Goal: Task Accomplishment & Management: Manage account settings

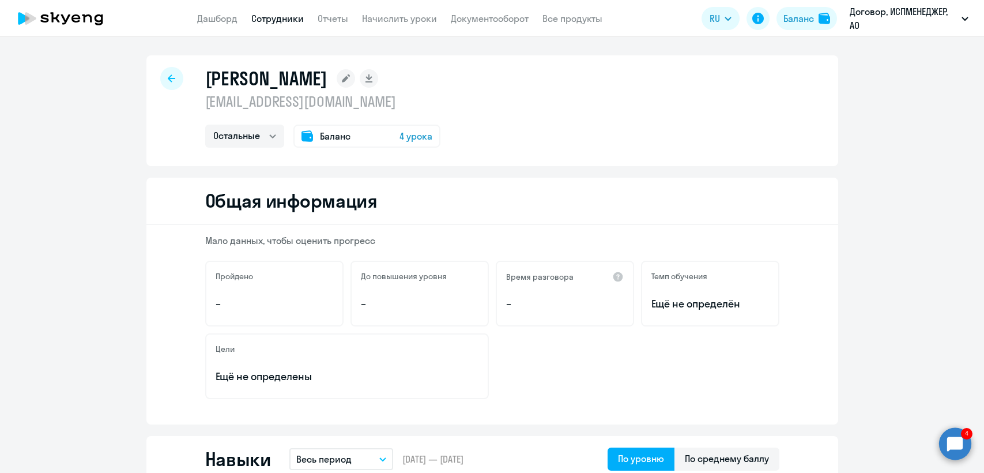
select select "others"
click at [168, 75] on icon at bounding box center [171, 78] width 7 height 8
select select "30"
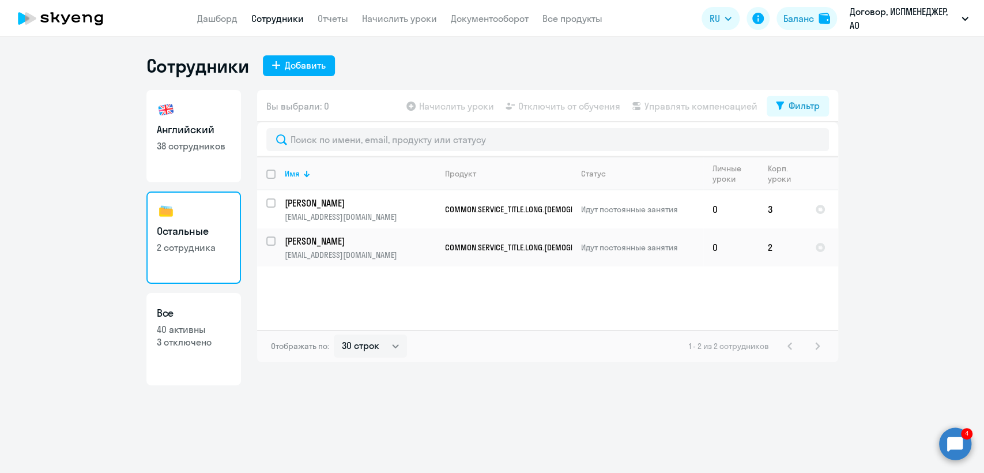
click at [207, 142] on p "38 сотрудников" at bounding box center [194, 146] width 74 height 13
select select "30"
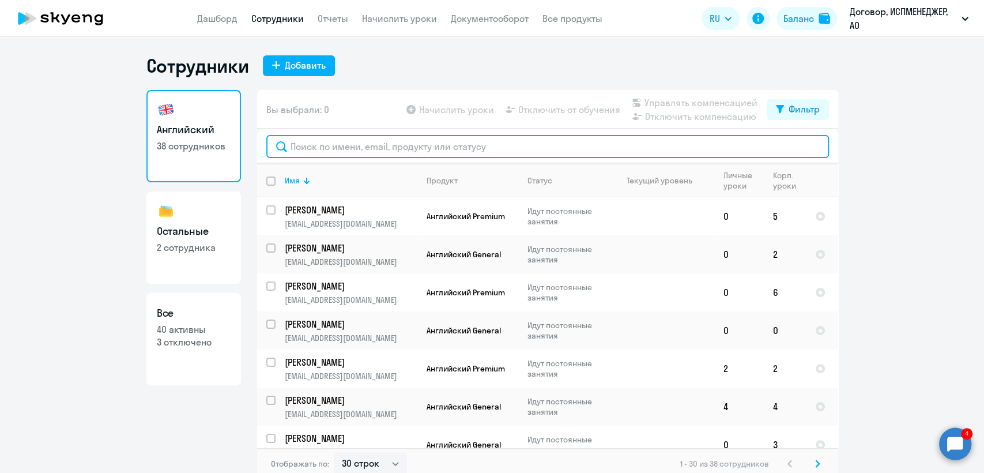
click at [303, 147] on input "text" at bounding box center [547, 146] width 563 height 23
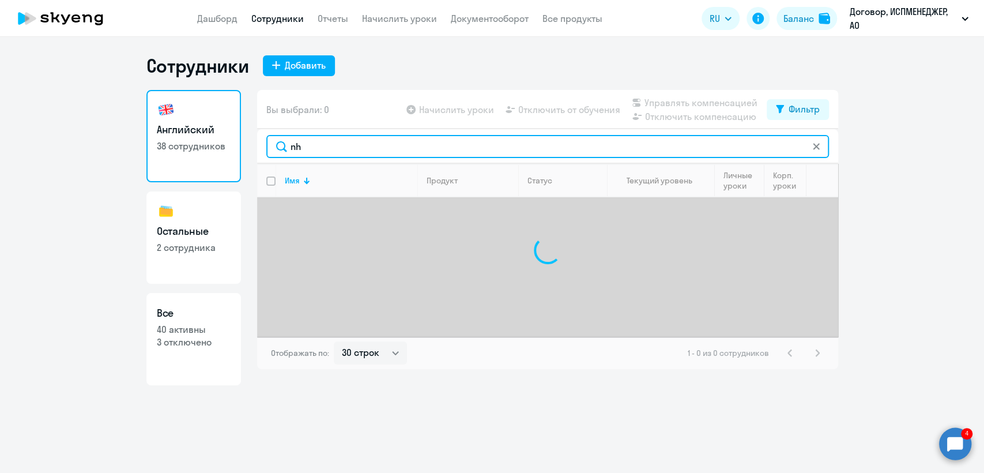
type input "n"
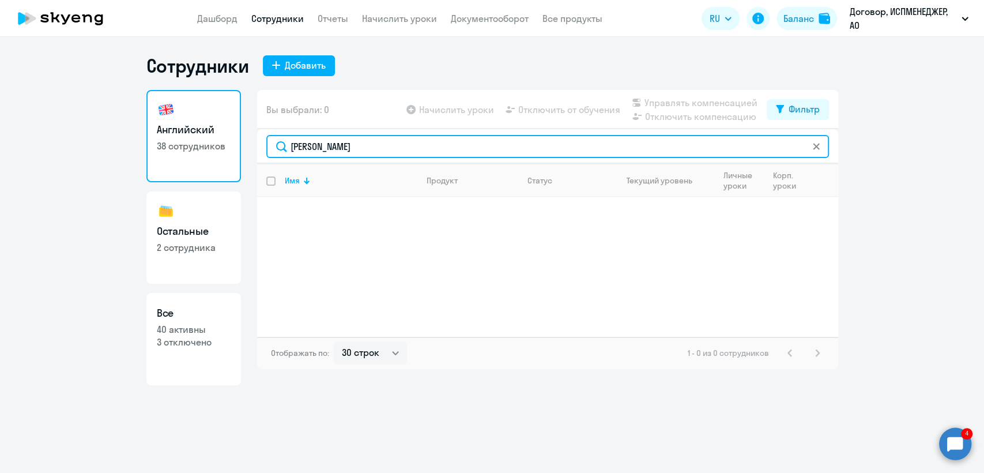
drag, startPoint x: 342, startPoint y: 147, endPoint x: 274, endPoint y: 153, distance: 67.7
click at [274, 153] on input "[PERSON_NAME]" at bounding box center [547, 146] width 563 height 23
type input "[PERSON_NAME]"
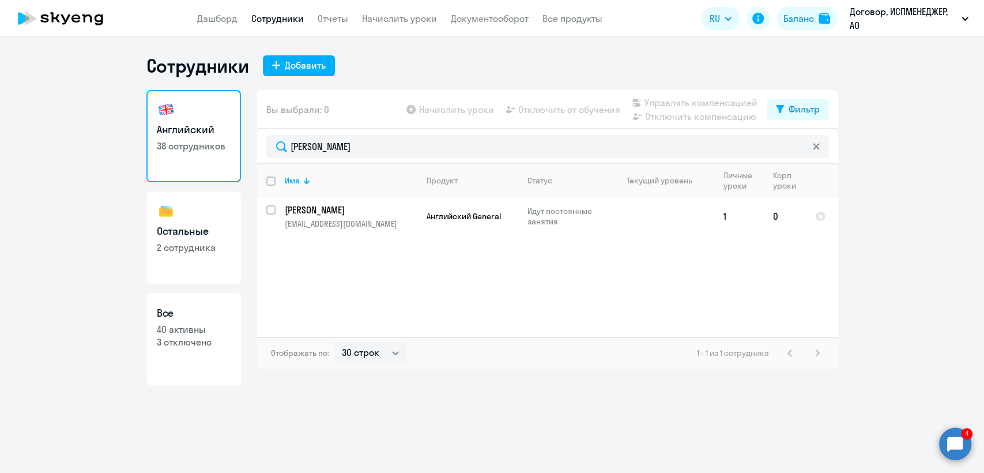
click at [813, 149] on icon at bounding box center [816, 146] width 6 height 6
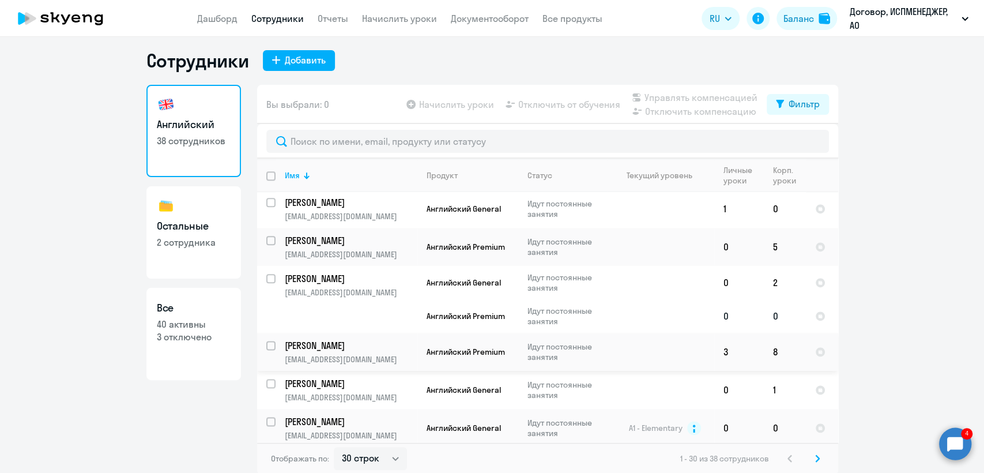
scroll to position [7, 0]
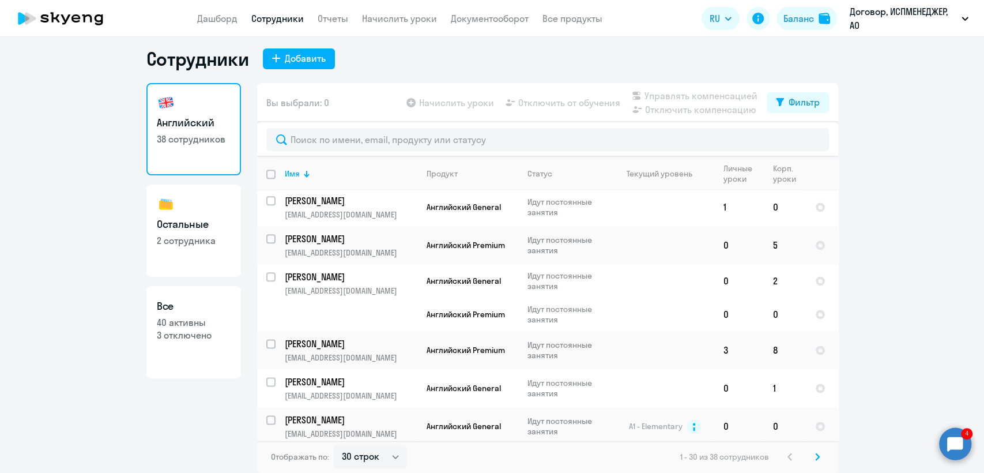
click at [815, 457] on icon at bounding box center [817, 457] width 5 height 8
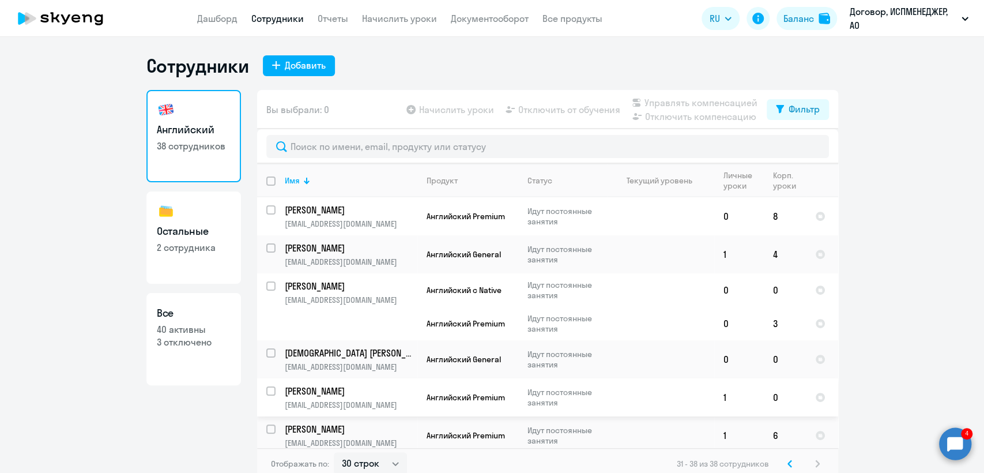
scroll to position [64, 0]
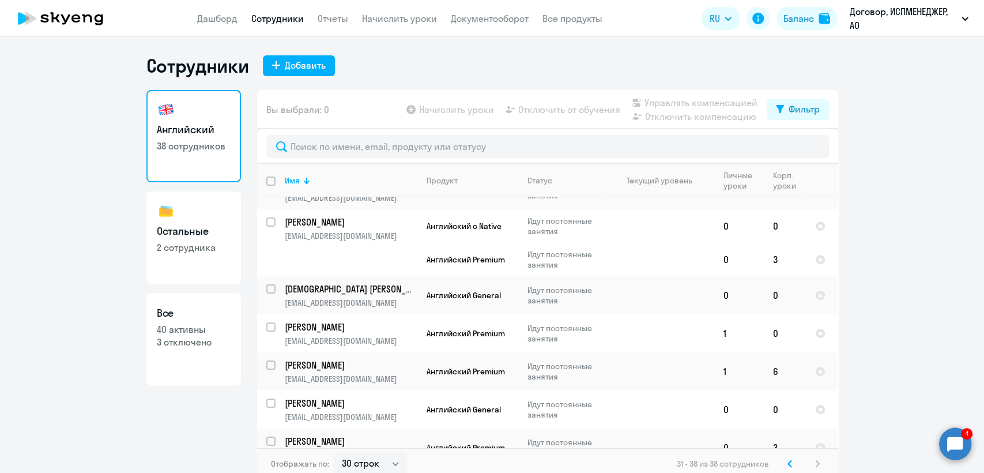
click at [787, 463] on icon at bounding box center [789, 463] width 5 height 8
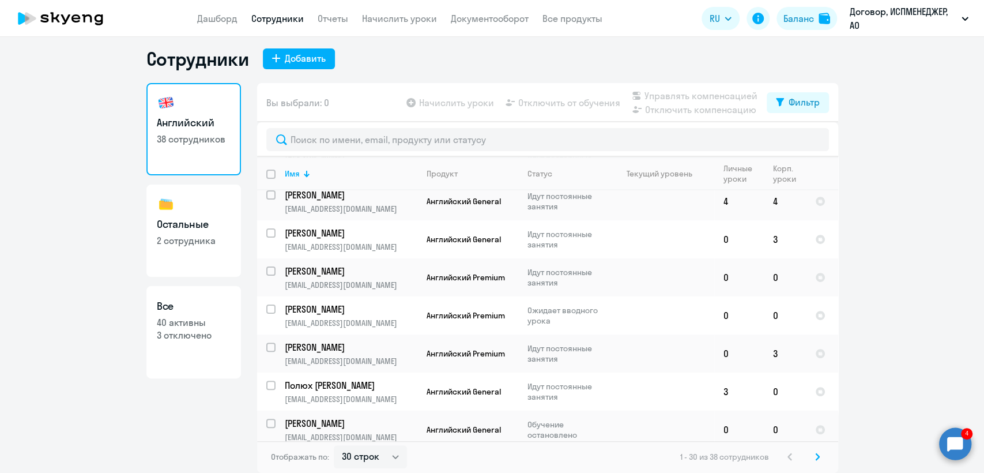
scroll to position [175, 0]
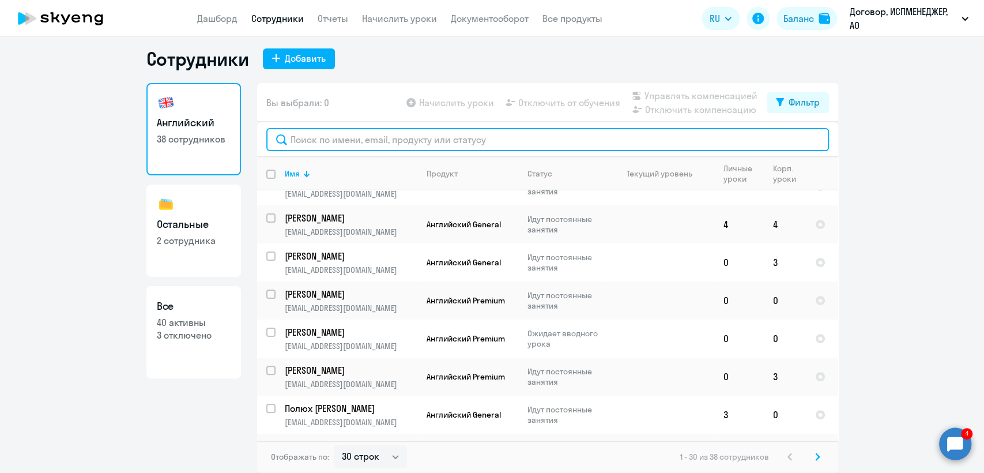
click at [333, 142] on input "text" at bounding box center [547, 139] width 563 height 23
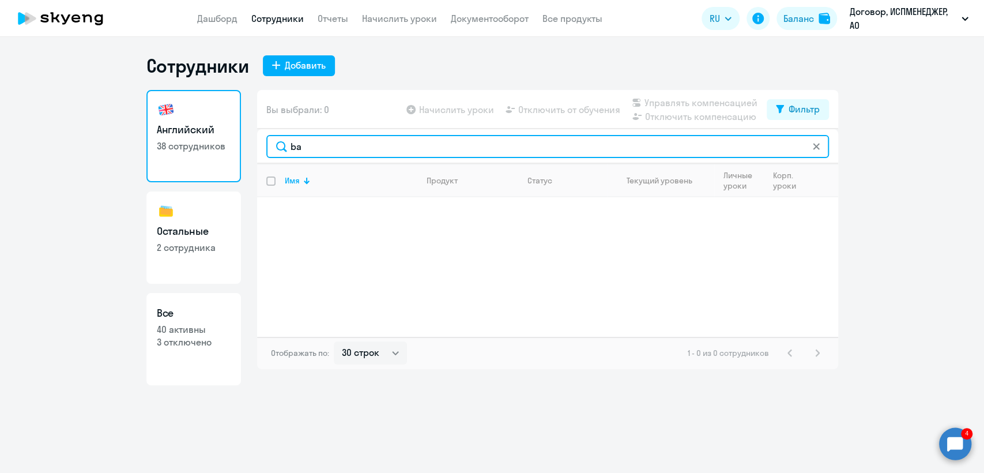
scroll to position [0, 0]
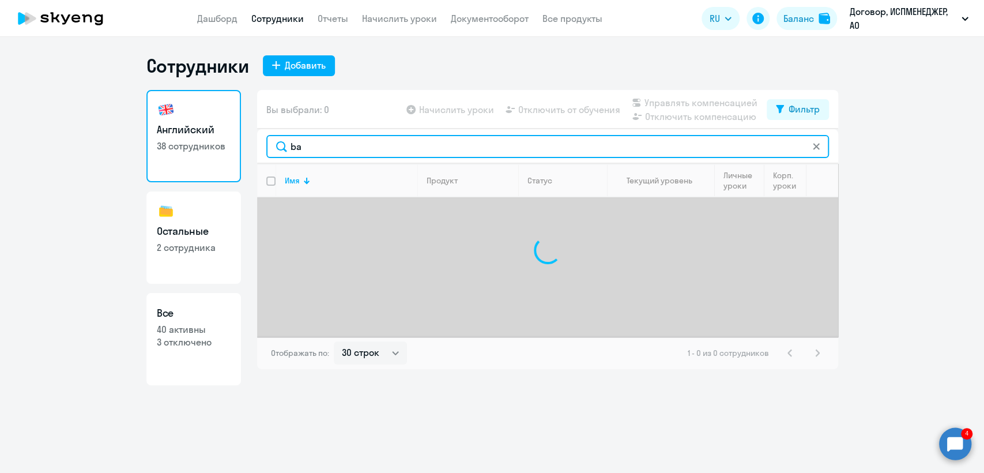
type input "b"
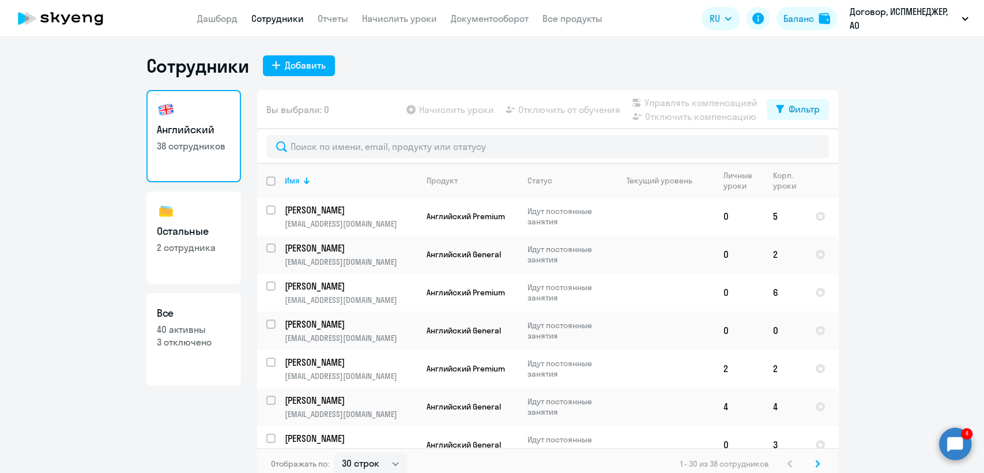
click at [195, 247] on p "2 сотрудника" at bounding box center [194, 247] width 74 height 13
select select "30"
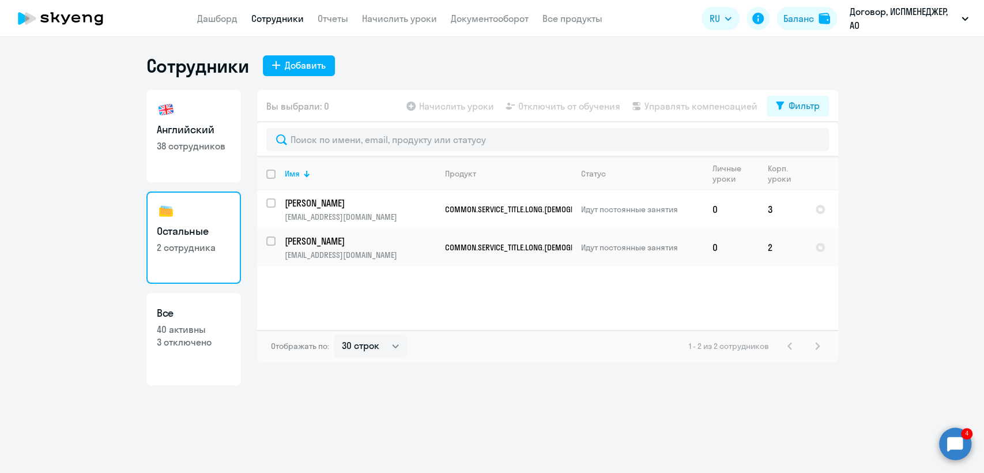
click at [166, 340] on p "3 отключено" at bounding box center [194, 342] width 74 height 13
select select "30"
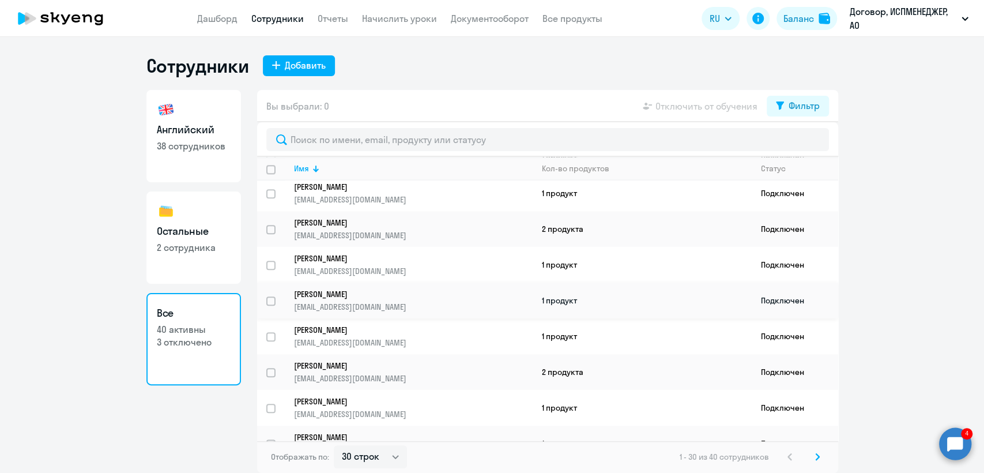
scroll to position [804, 0]
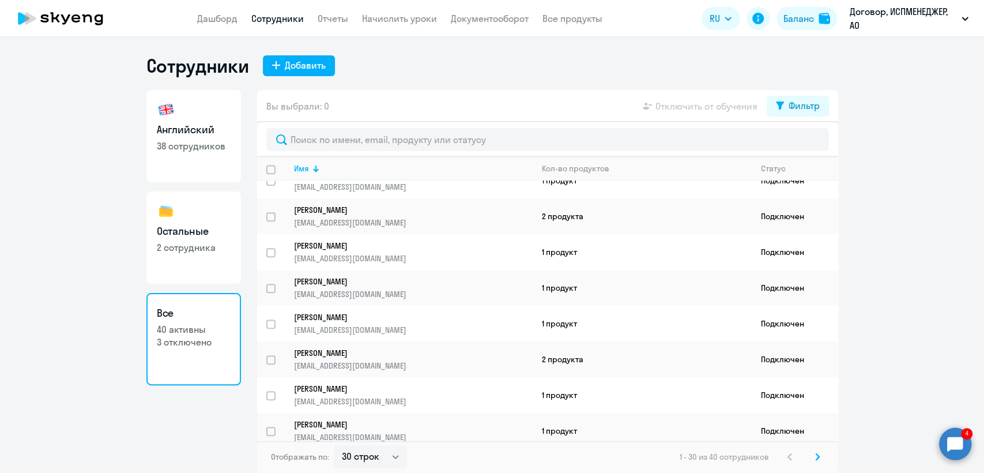
click at [816, 457] on icon at bounding box center [817, 457] width 5 height 8
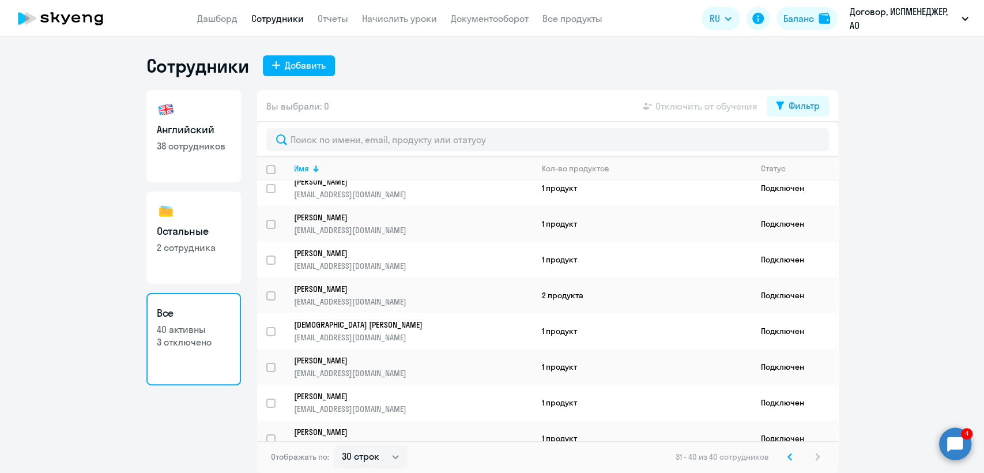
scroll to position [0, 0]
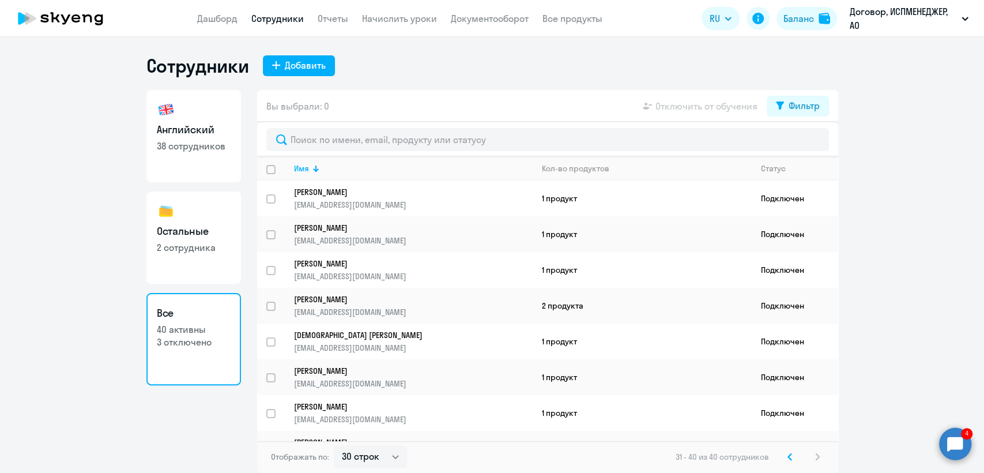
click at [951, 438] on circle at bounding box center [955, 443] width 32 height 32
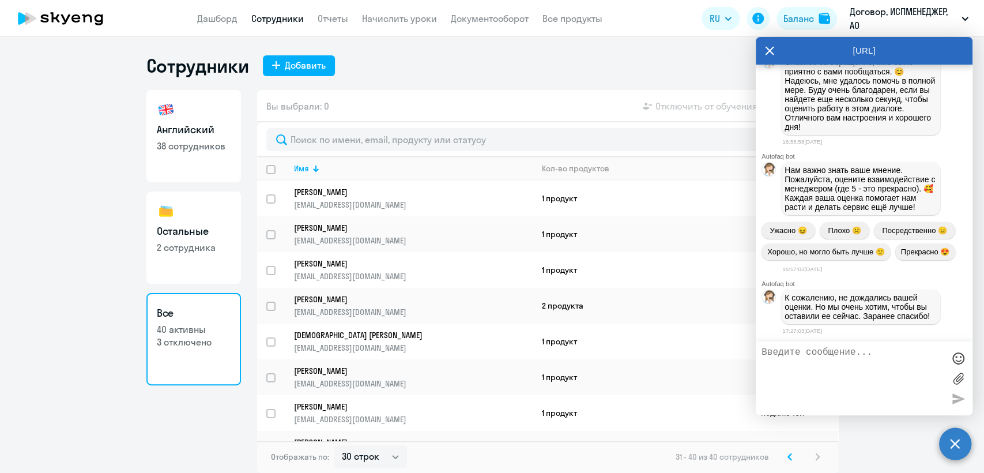
scroll to position [21403, 0]
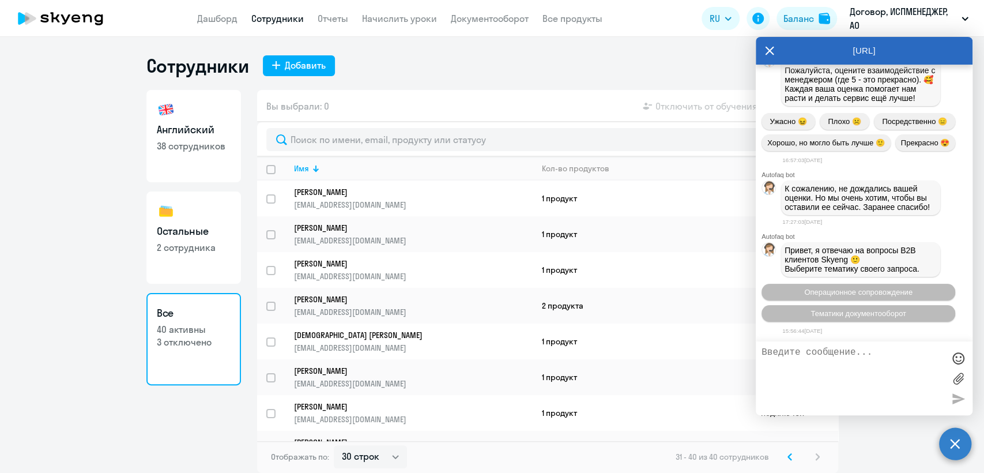
click at [777, 355] on textarea at bounding box center [853, 378] width 182 height 62
type textarea "L"
drag, startPoint x: 798, startPoint y: 372, endPoint x: 790, endPoint y: 372, distance: 8.1
click at [790, 372] on textarea "Добрый день! не нахожу в сотрудниках [PERSON_NAME] - хотя прикрпеляла ее не так…" at bounding box center [853, 378] width 182 height 62
type textarea "Добрый день! не нахожу в сотрудниках [PERSON_NAME] - хотя прикрепляла ее не так…"
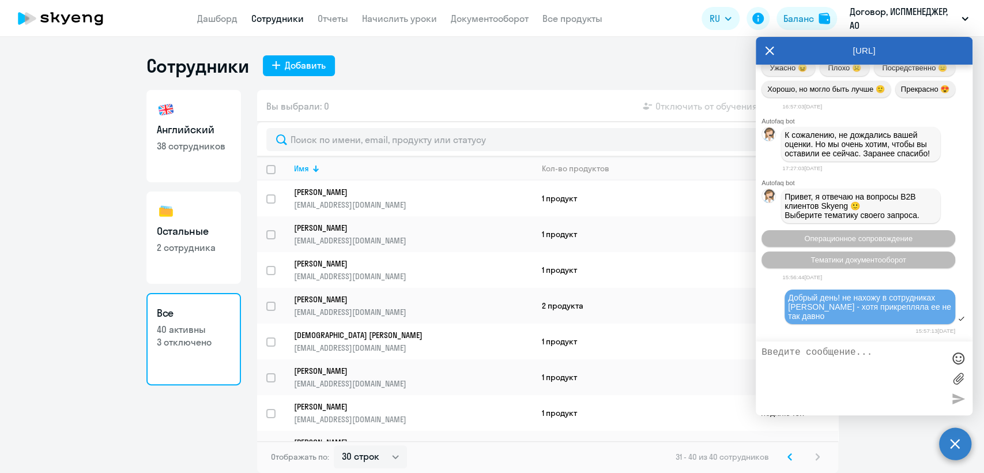
scroll to position [21546, 0]
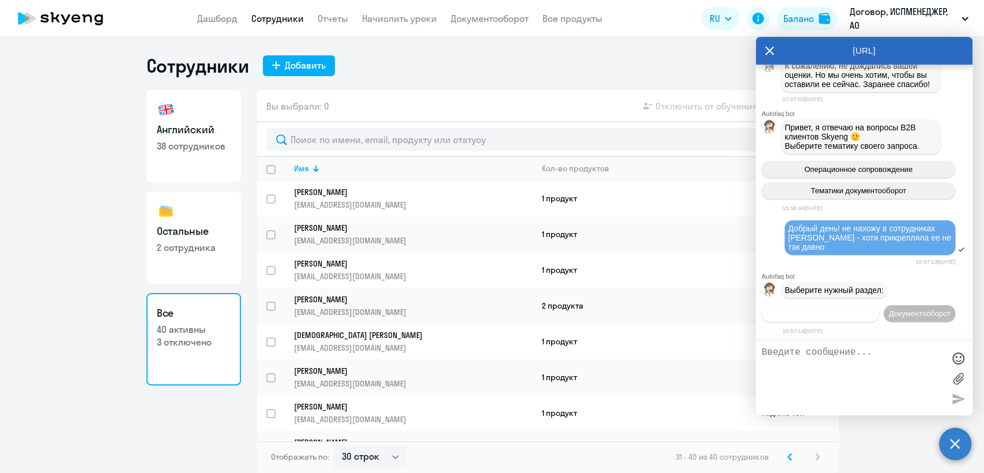
click at [845, 309] on span "Операционное сопровождение" at bounding box center [820, 313] width 108 height 9
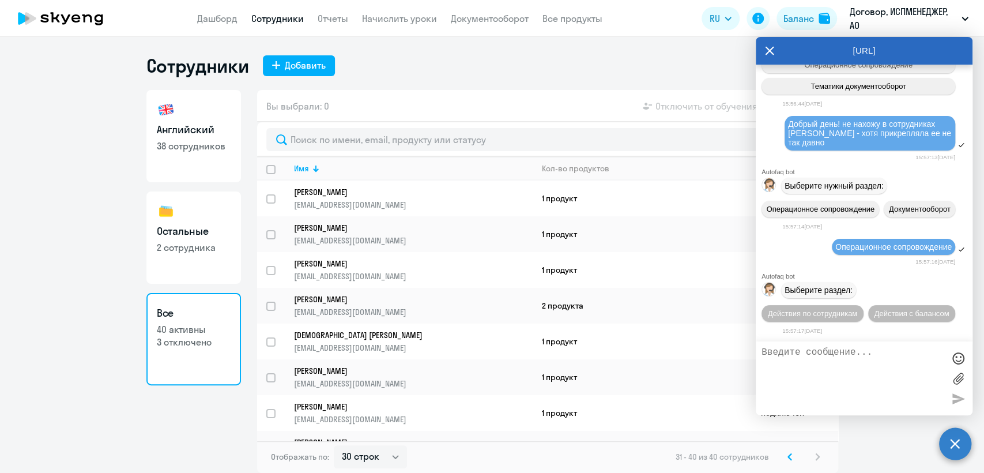
scroll to position [21671, 0]
click at [857, 309] on span "Действия по сотрудникам" at bounding box center [812, 313] width 89 height 9
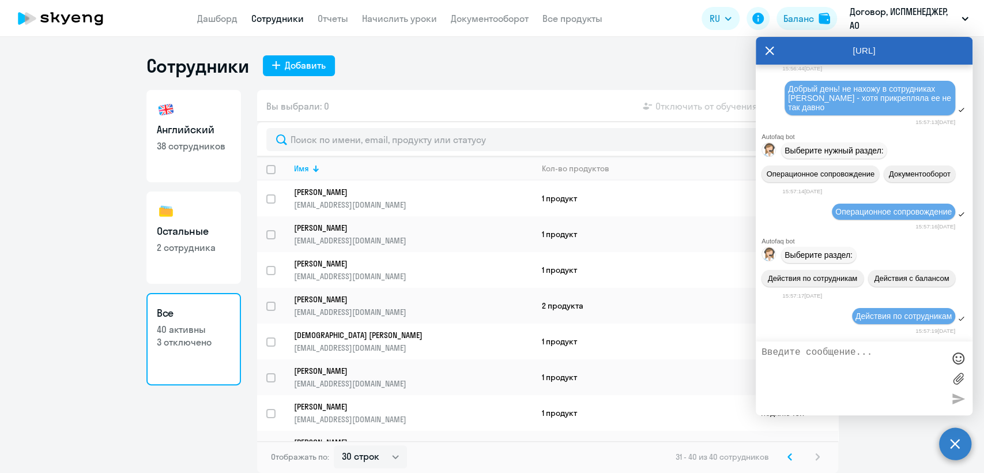
scroll to position [21841, 0]
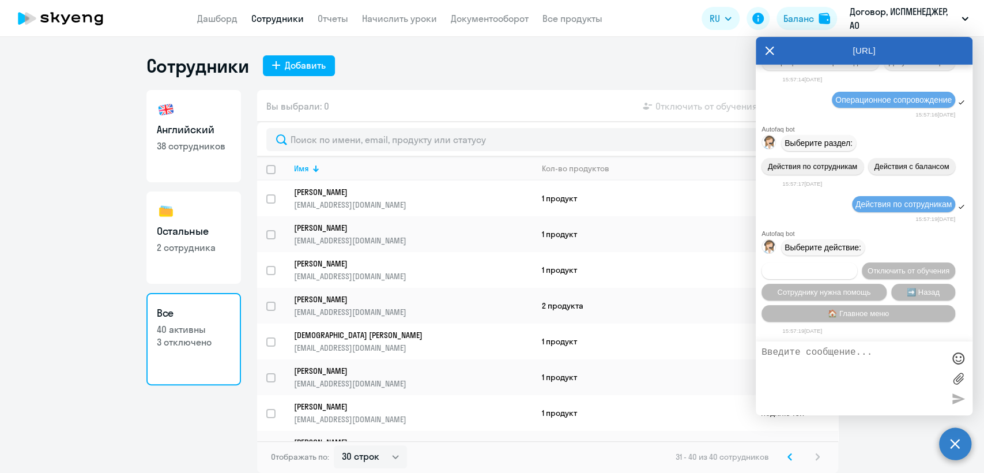
click at [834, 266] on span "Подключить к обучению" at bounding box center [809, 270] width 84 height 9
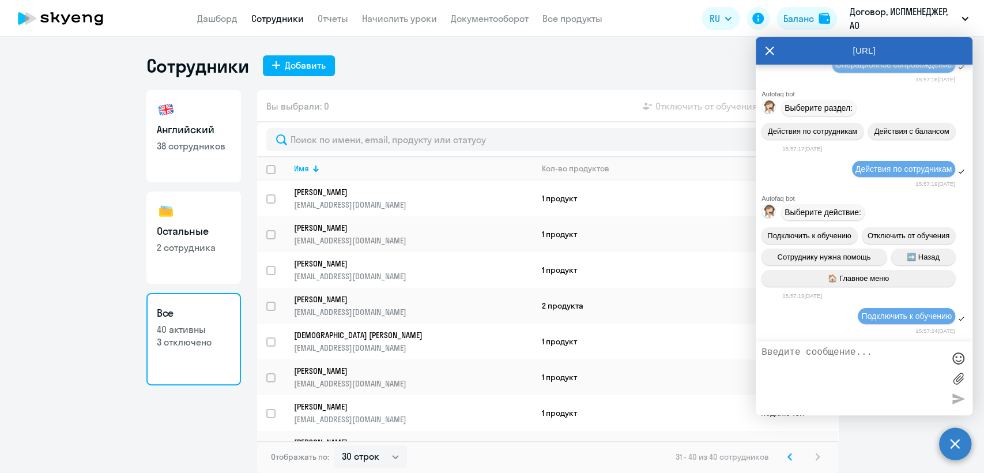
scroll to position [21988, 0]
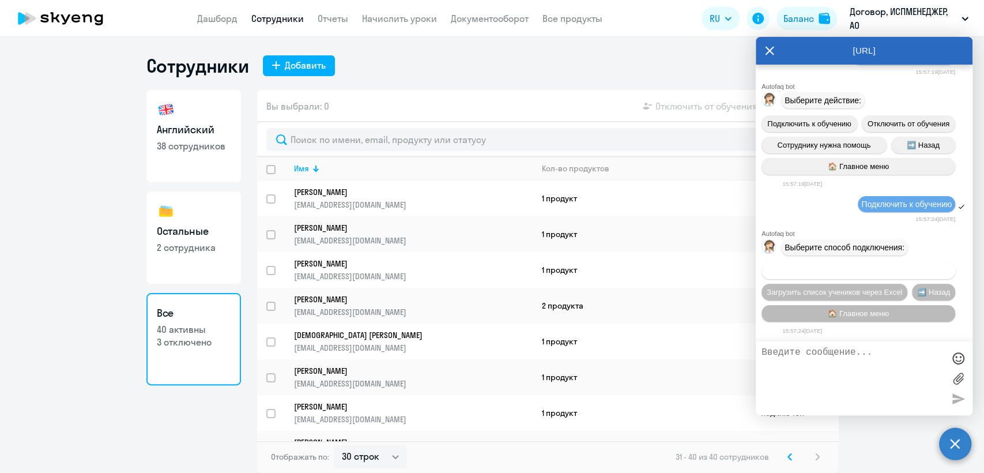
click at [835, 270] on span "Добавить учеников вручную" at bounding box center [858, 270] width 98 height 9
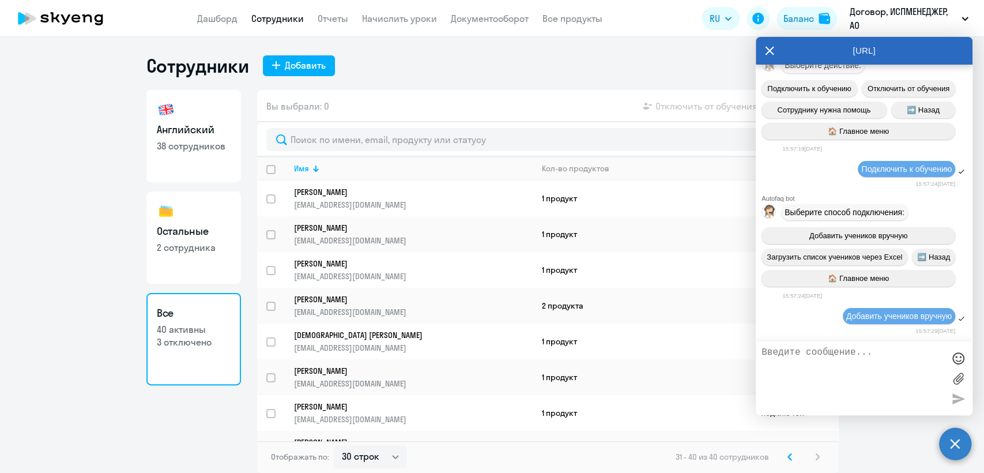
scroll to position [22557, 0]
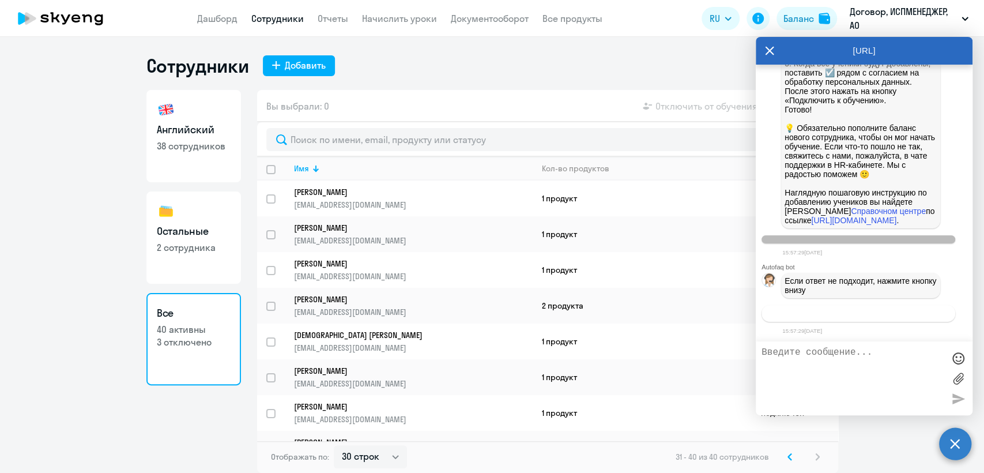
click at [832, 316] on span "Связаться с менеджером" at bounding box center [858, 313] width 88 height 9
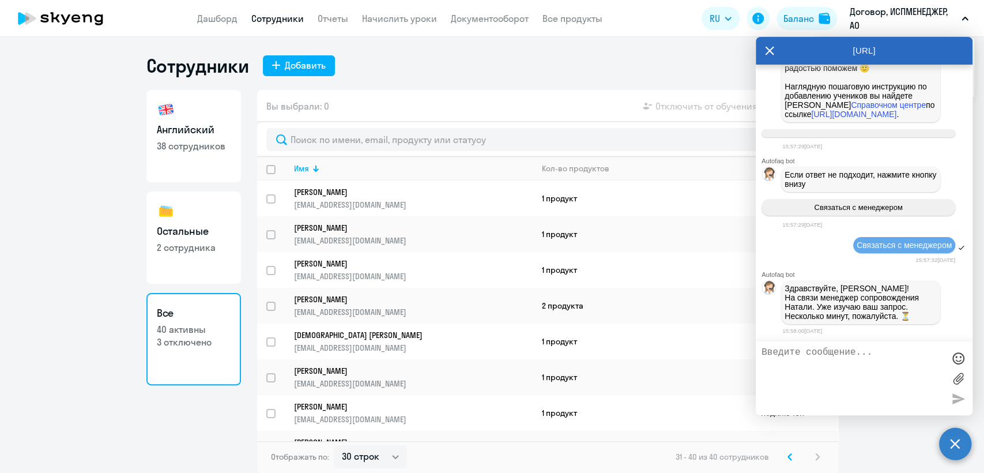
scroll to position [22736, 0]
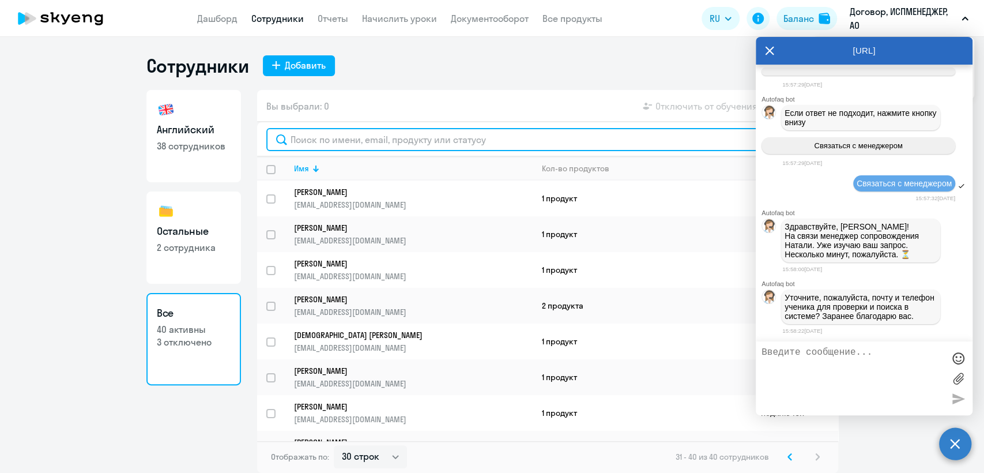
click at [316, 139] on input "text" at bounding box center [547, 139] width 563 height 23
paste input "[EMAIL_ADDRESS][DOMAIN_NAME]"
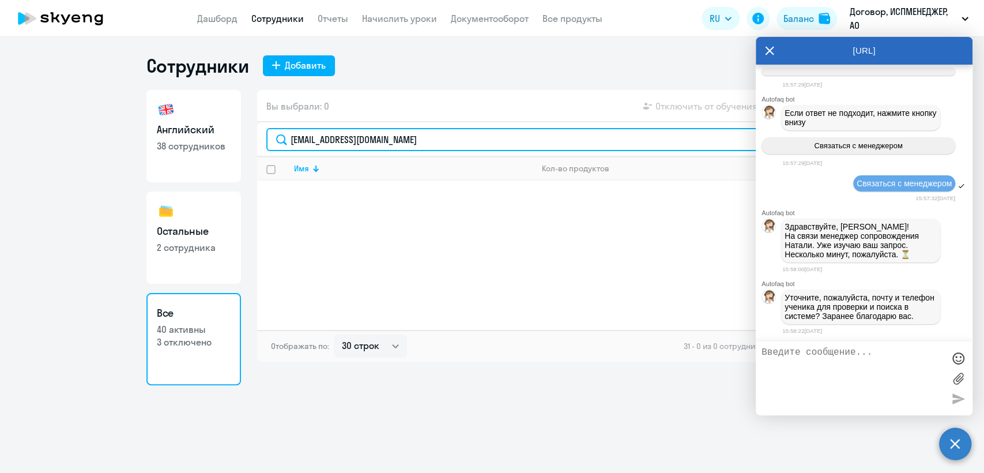
type input "[EMAIL_ADDRESS][DOMAIN_NAME]"
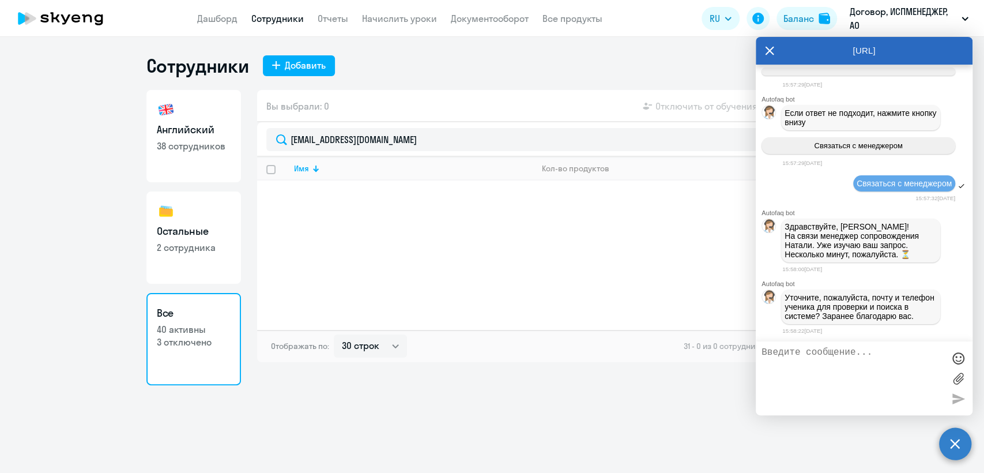
click at [772, 361] on textarea at bounding box center [853, 378] width 182 height 62
paste textarea "[EMAIL_ADDRESS][DOMAIN_NAME]"
type textarea "[EMAIL_ADDRESS]"
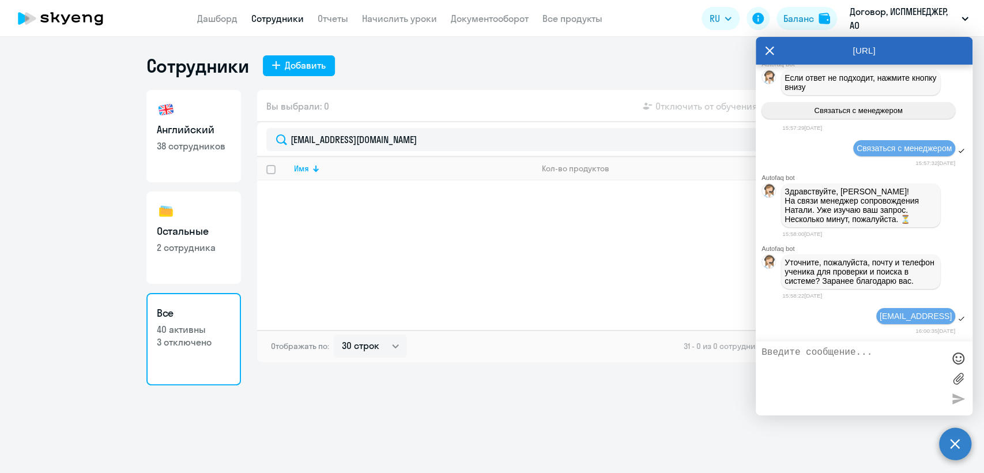
scroll to position [22771, 0]
drag, startPoint x: 932, startPoint y: 312, endPoint x: 763, endPoint y: 355, distance: 174.9
click at [763, 355] on textarea at bounding box center [853, 378] width 182 height 62
drag, startPoint x: 917, startPoint y: 316, endPoint x: 770, endPoint y: 353, distance: 151.4
click at [770, 353] on textarea at bounding box center [853, 378] width 182 height 62
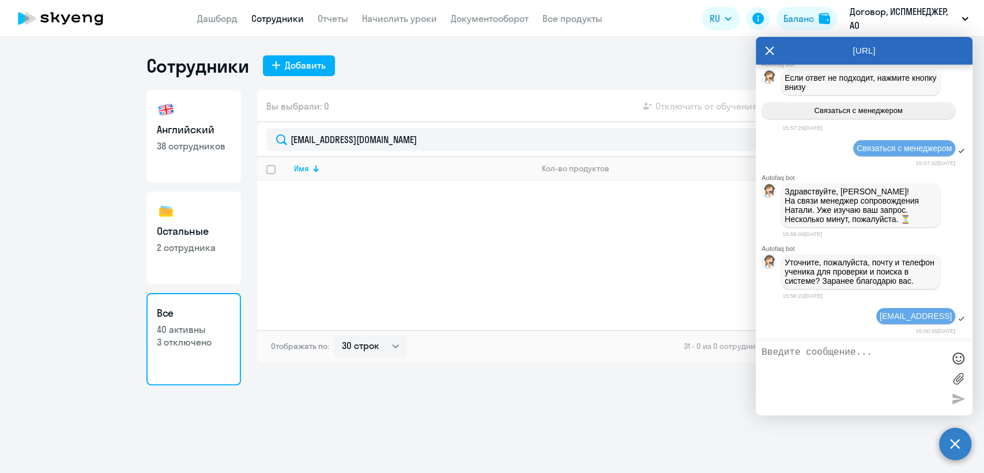
paste textarea "[EMAIL_ADDRESS][DOMAIN_NAME]"
type textarea "[EMAIL_ADDRESS][DOMAIN_NAME]"
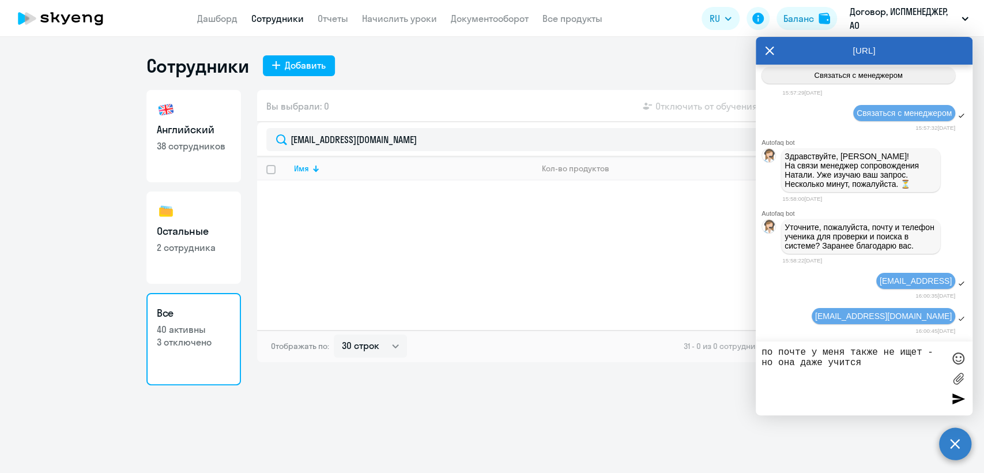
type textarea "по почте у меня также не ищет - но она даже учится"
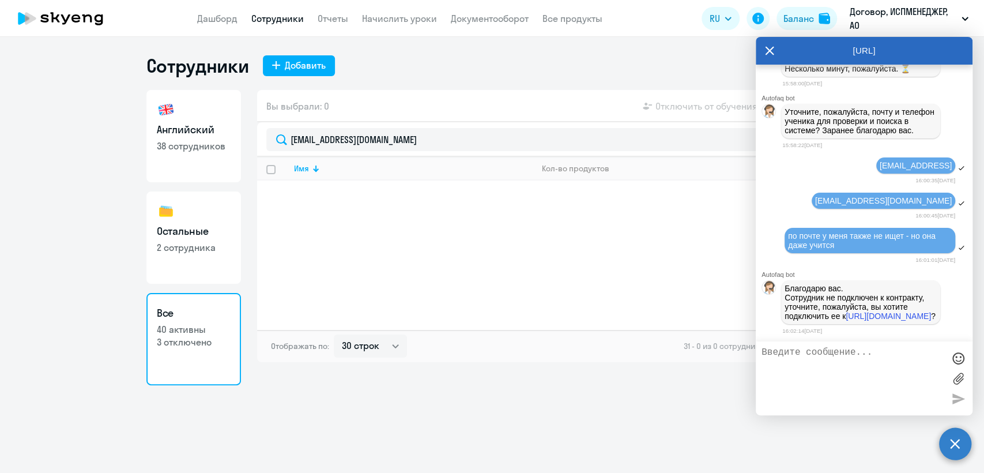
scroll to position [22939, 0]
click at [764, 350] on textarea at bounding box center [853, 378] width 182 height 62
drag, startPoint x: 784, startPoint y: 353, endPoint x: 870, endPoint y: 353, distance: 86.5
click at [870, 353] on textarea "как это не подключен - если я ей начисляла в прошлом месяц" at bounding box center [853, 378] width 182 height 62
click at [928, 361] on textarea "как такое могло случится? - если я ей начисляла в прошлом месяц" at bounding box center [853, 378] width 182 height 62
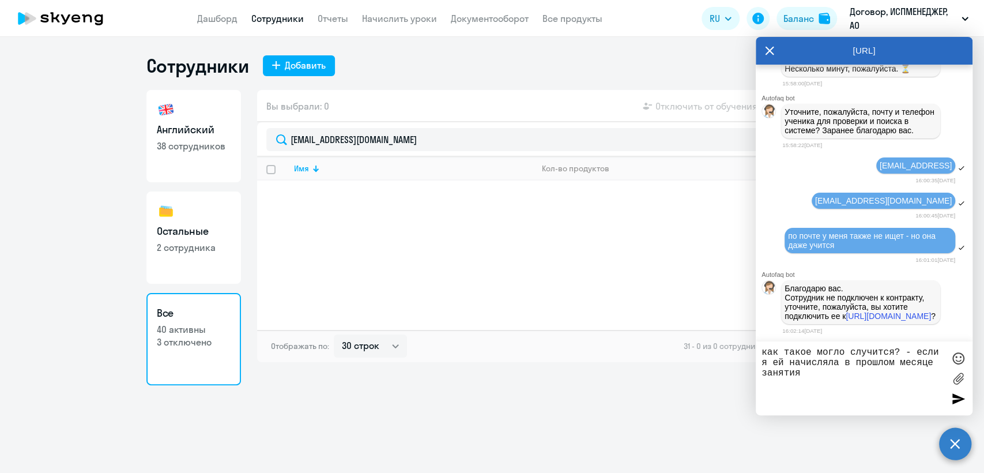
type textarea "как такое могло случится? - если я ей начисляла в прошлом месяце занятия?"
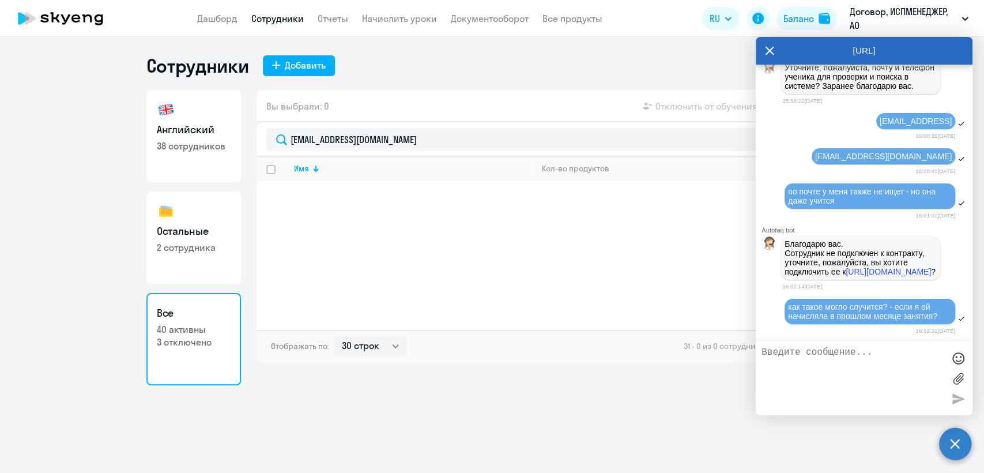
scroll to position [22984, 0]
click at [846, 267] on link "[URL][DOMAIN_NAME]" at bounding box center [888, 271] width 85 height 9
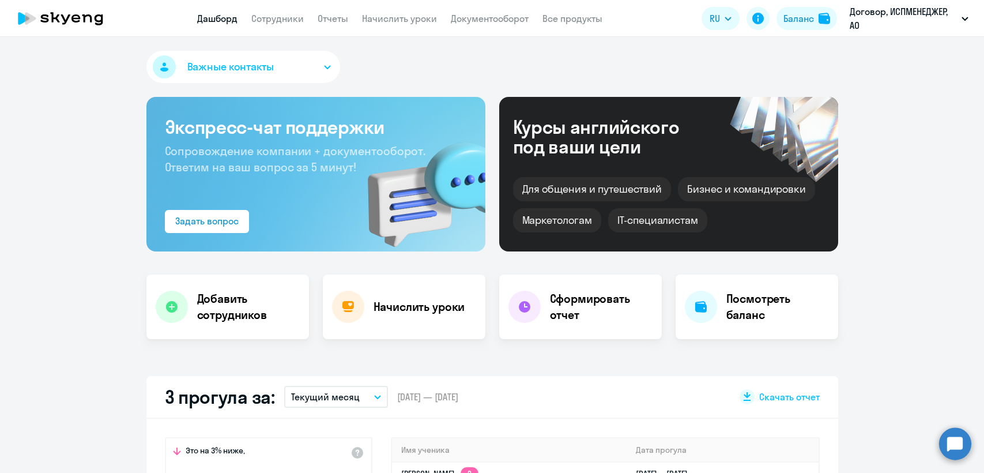
select select "30"
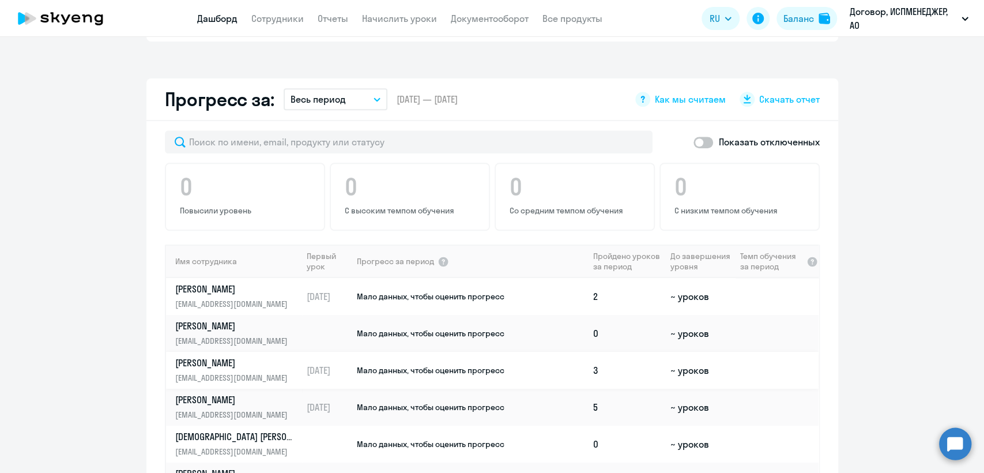
scroll to position [640, 0]
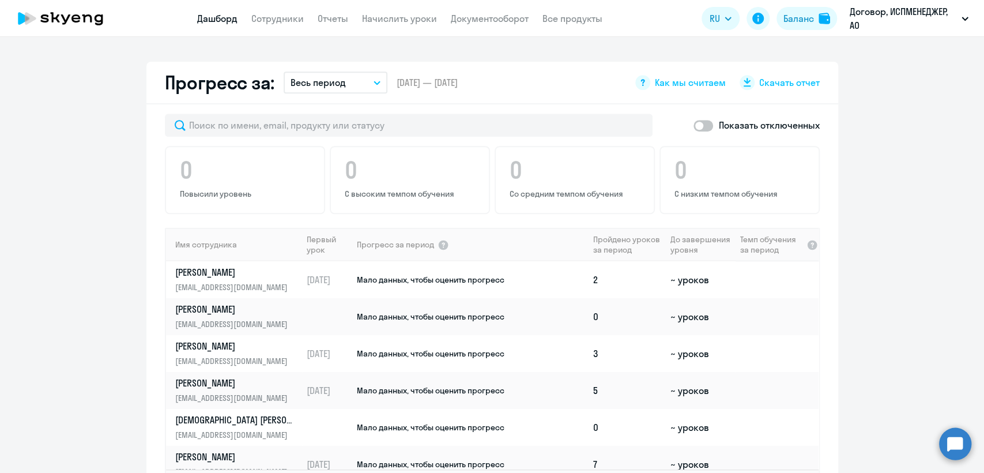
click at [960, 441] on circle at bounding box center [955, 443] width 32 height 32
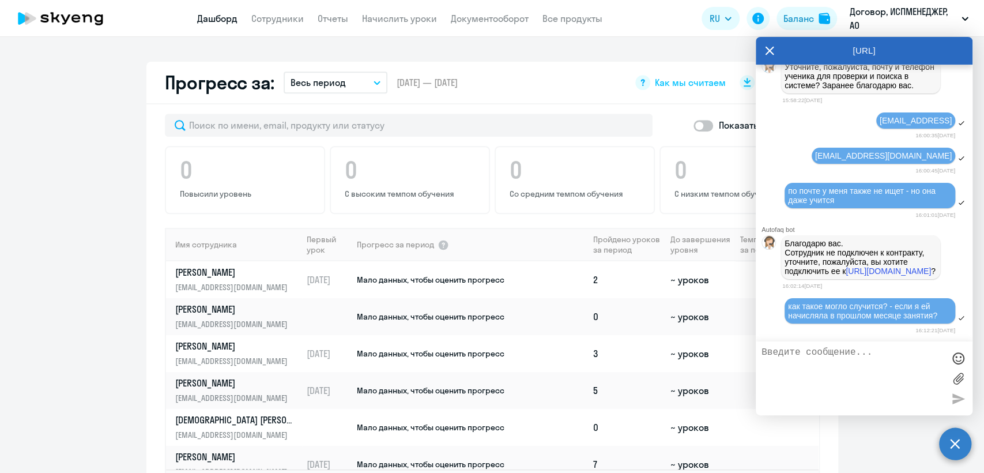
scroll to position [22984, 0]
click at [768, 47] on icon at bounding box center [769, 51] width 9 height 28
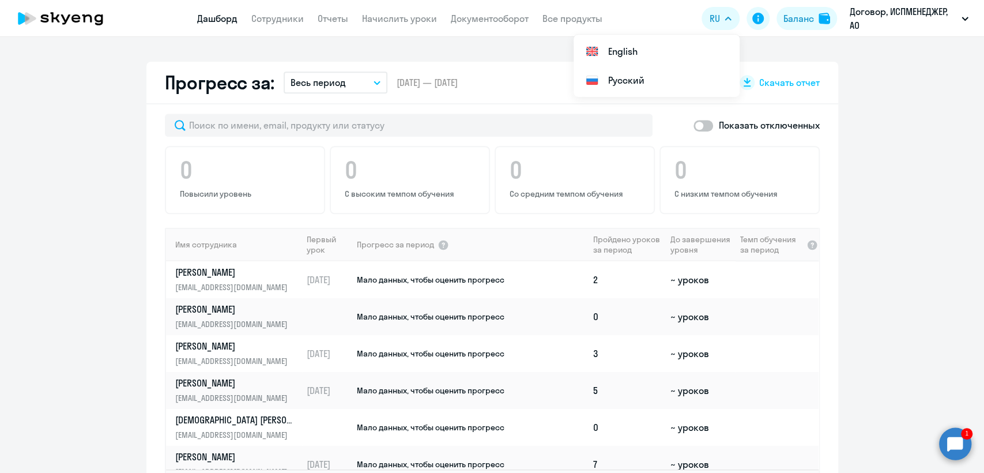
click at [946, 443] on circle at bounding box center [955, 443] width 32 height 32
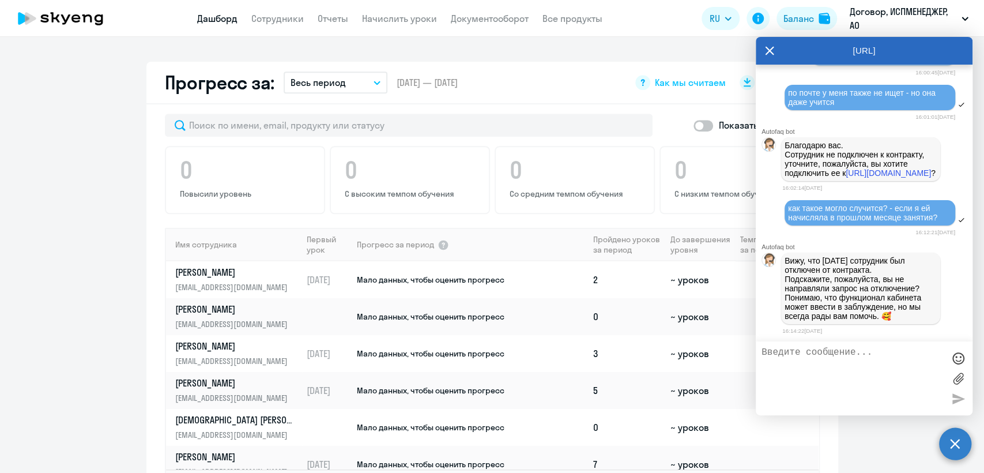
scroll to position [0, 0]
click at [775, 353] on textarea at bounding box center [853, 378] width 182 height 62
type textarea "нет ничего не направляла"
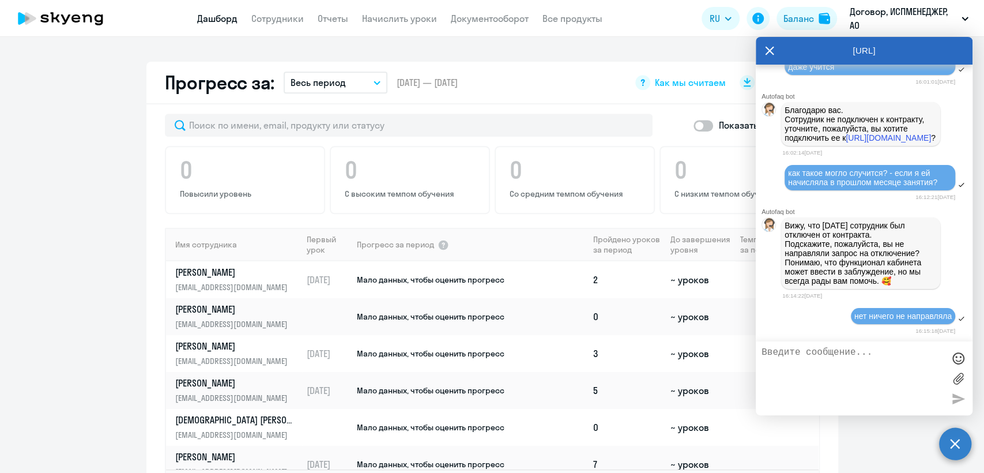
scroll to position [23119, 0]
type textarea "подключите его обратно пожалуйста"
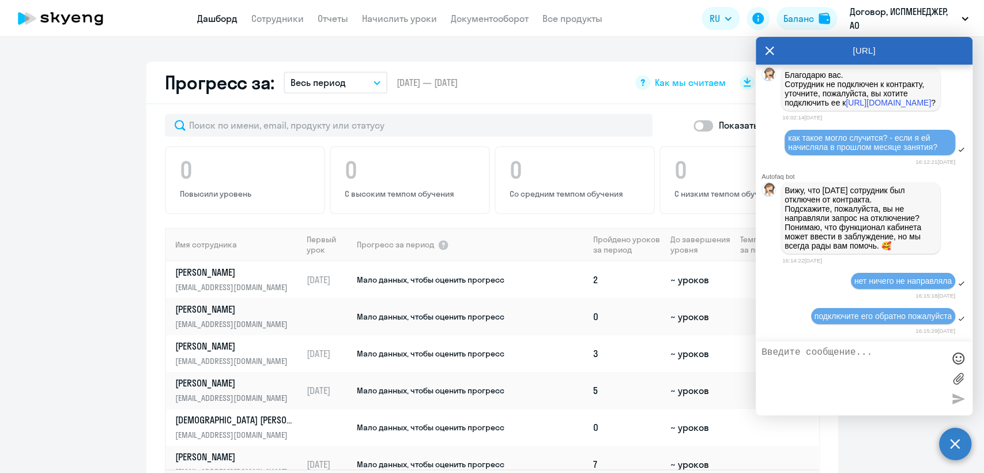
click at [778, 352] on textarea at bounding box center [853, 378] width 182 height 62
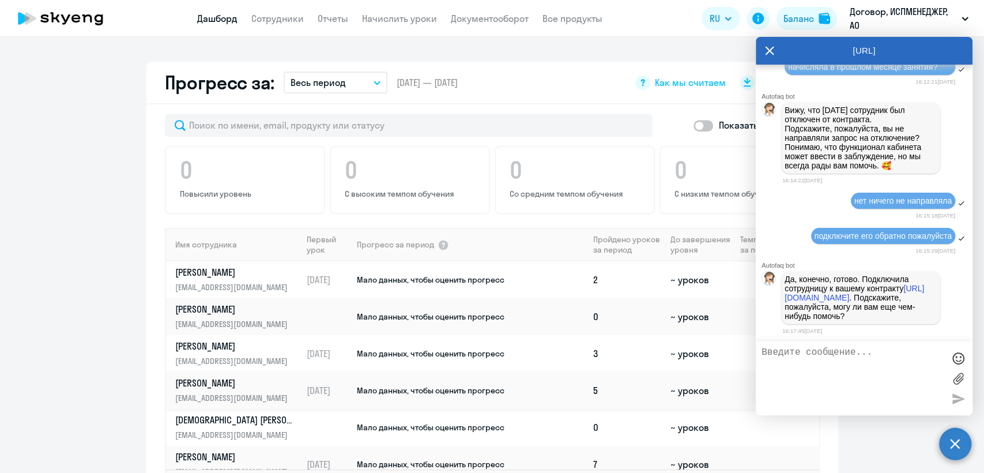
scroll to position [23243, 0]
click at [617, 402] on td "5" at bounding box center [627, 390] width 77 height 37
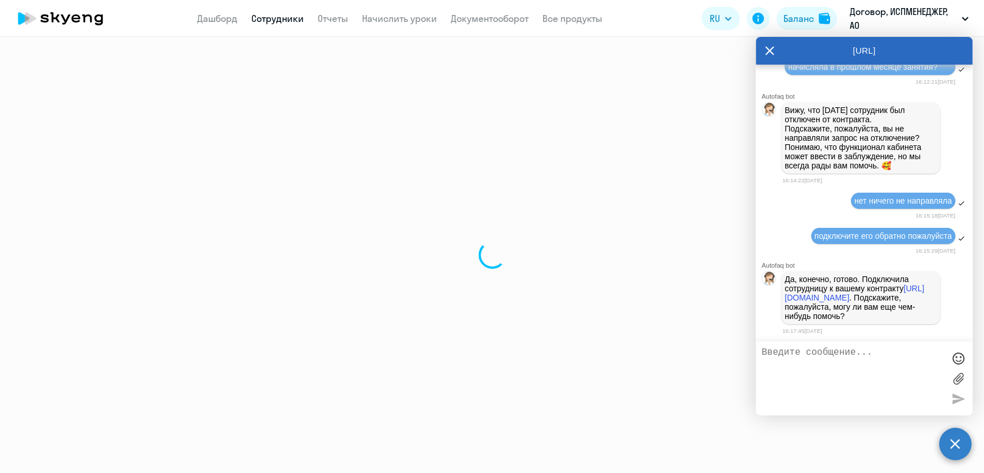
select select "english"
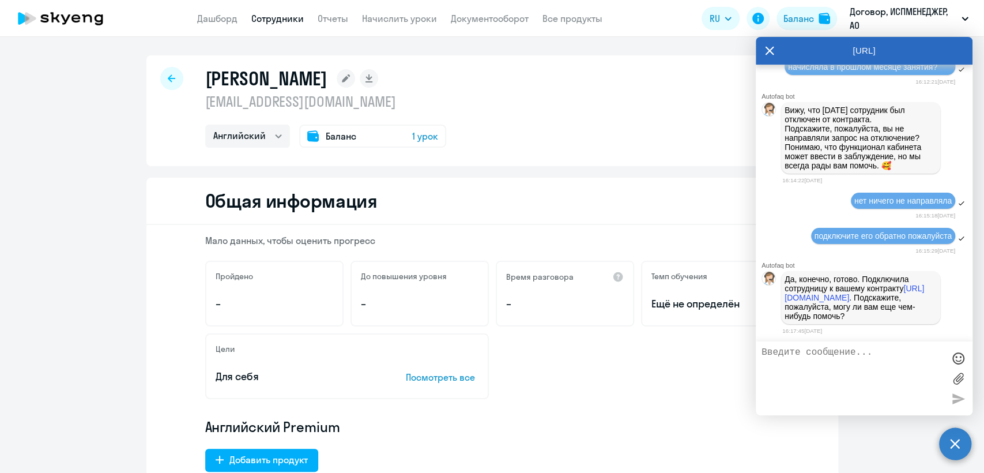
click at [772, 52] on icon at bounding box center [769, 51] width 9 height 28
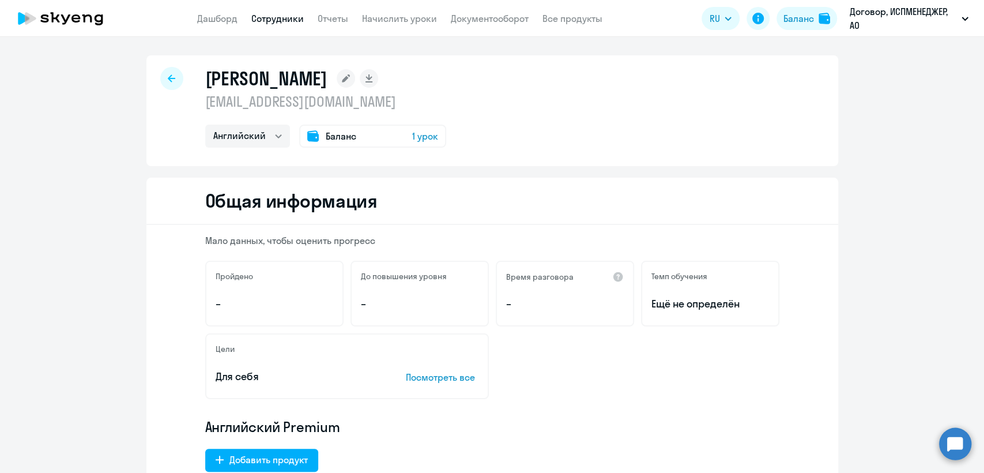
click at [168, 74] on icon at bounding box center [171, 78] width 7 height 8
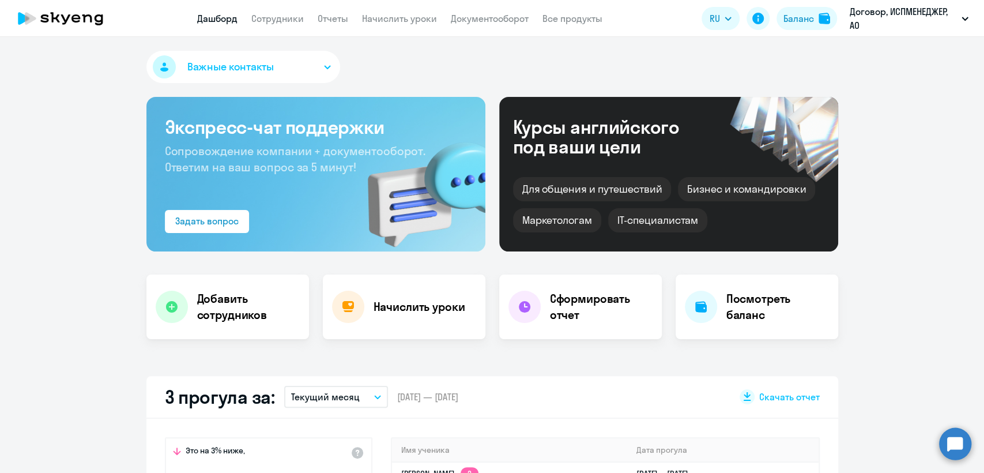
select select "30"
click at [276, 21] on link "Сотрудники" at bounding box center [277, 19] width 52 height 12
select select "30"
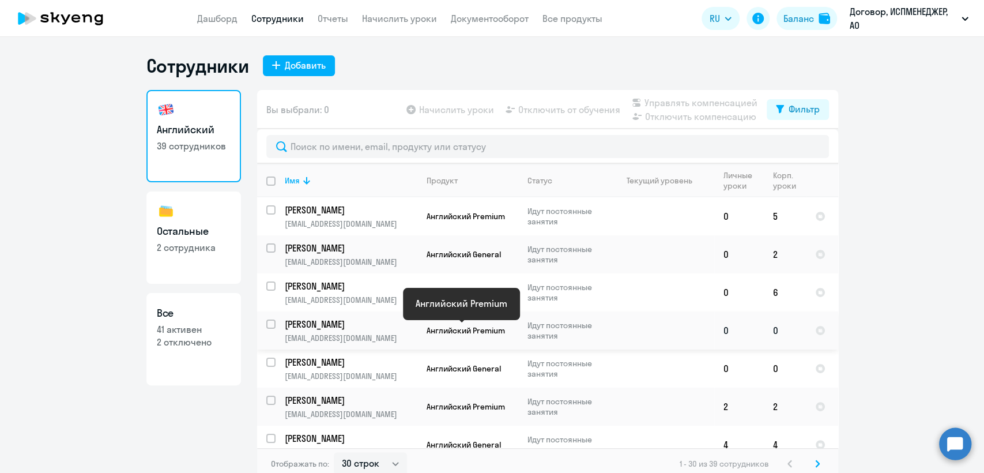
click at [453, 329] on span "Английский Premium" at bounding box center [466, 330] width 78 height 10
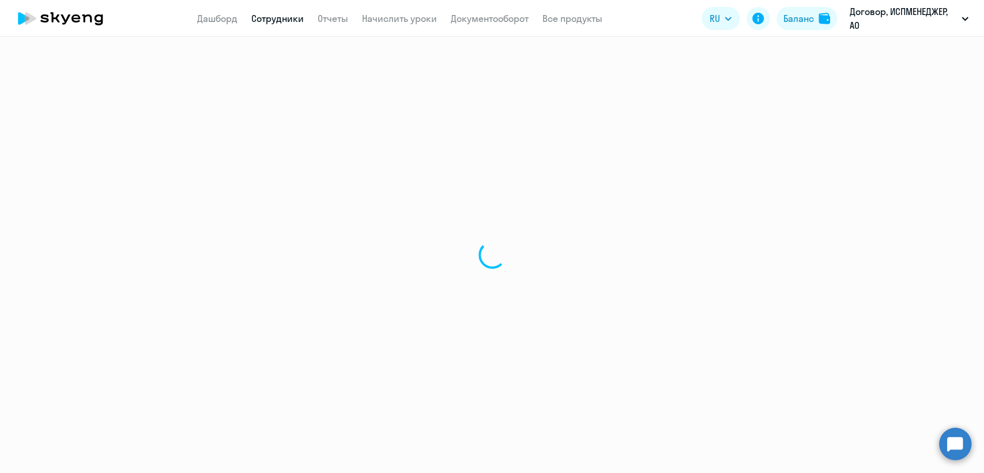
select select "english"
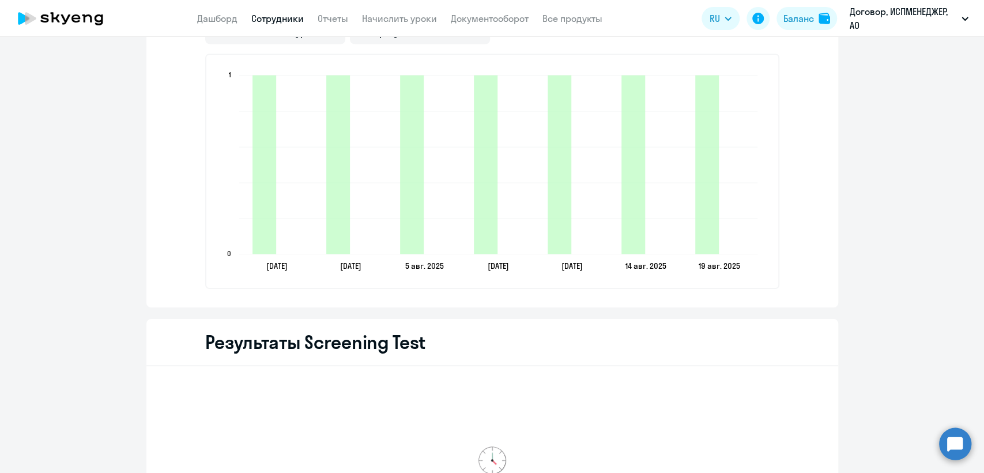
scroll to position [1601, 0]
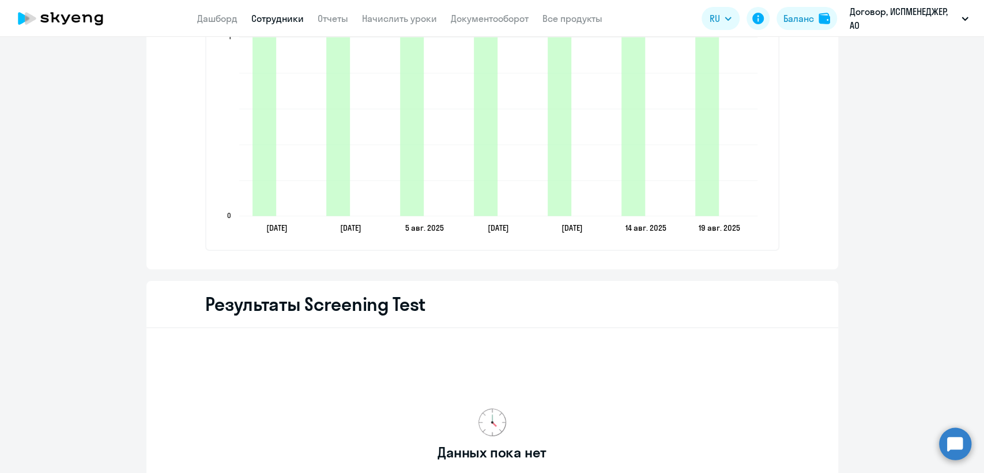
click at [951, 443] on circle at bounding box center [955, 443] width 32 height 32
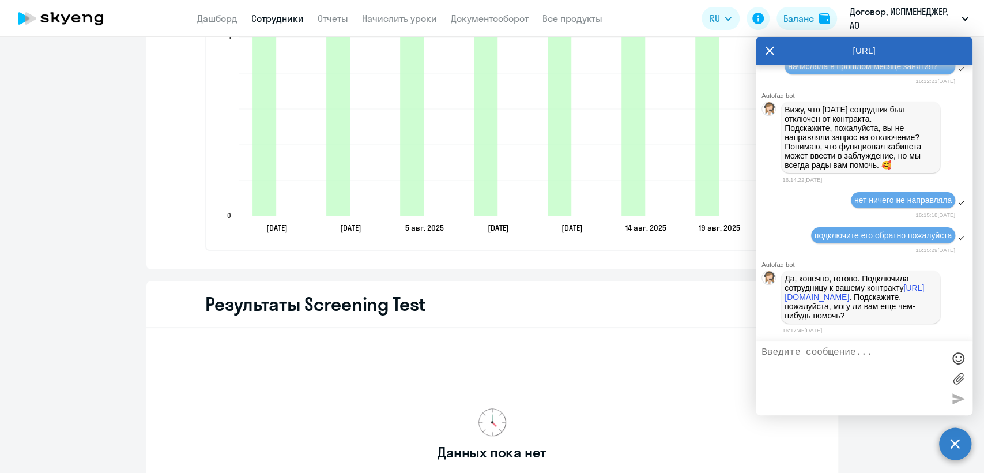
scroll to position [23243, 0]
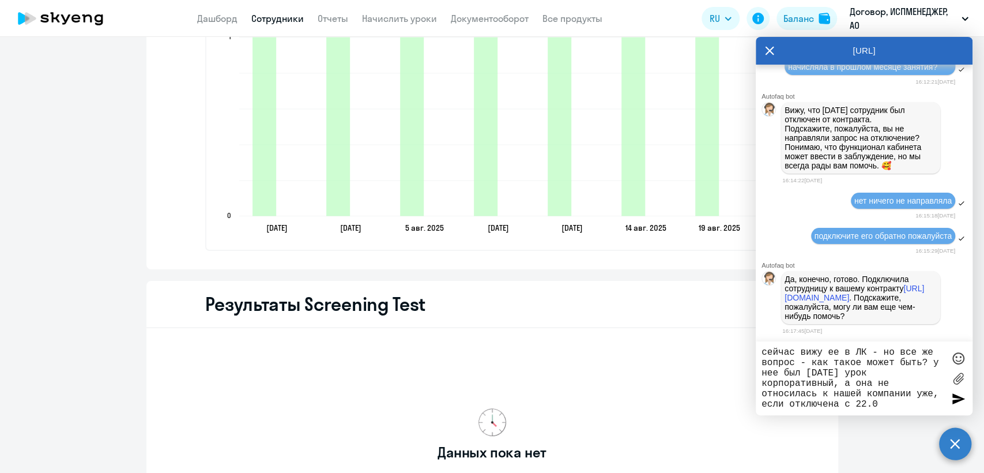
type textarea "сейчас вижу ее в ЛК - но все же вопрос - как такое может быть? у нее был [DATE]…"
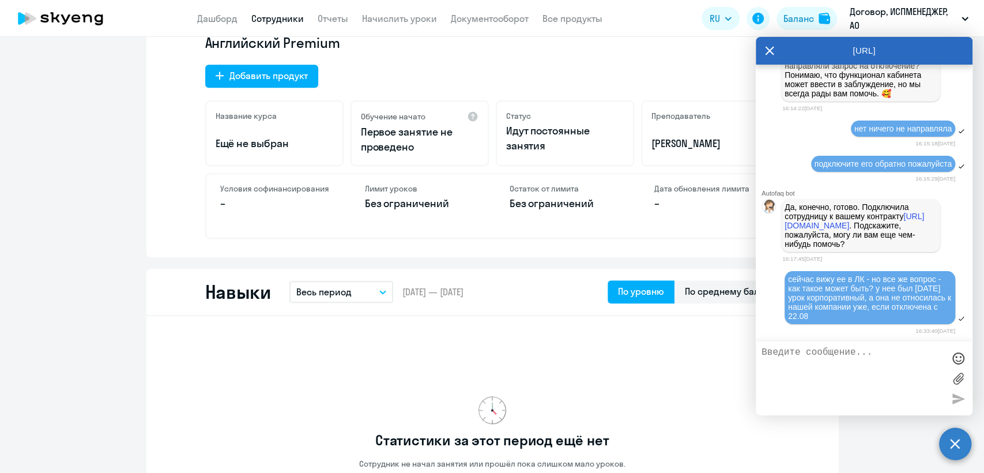
scroll to position [192, 0]
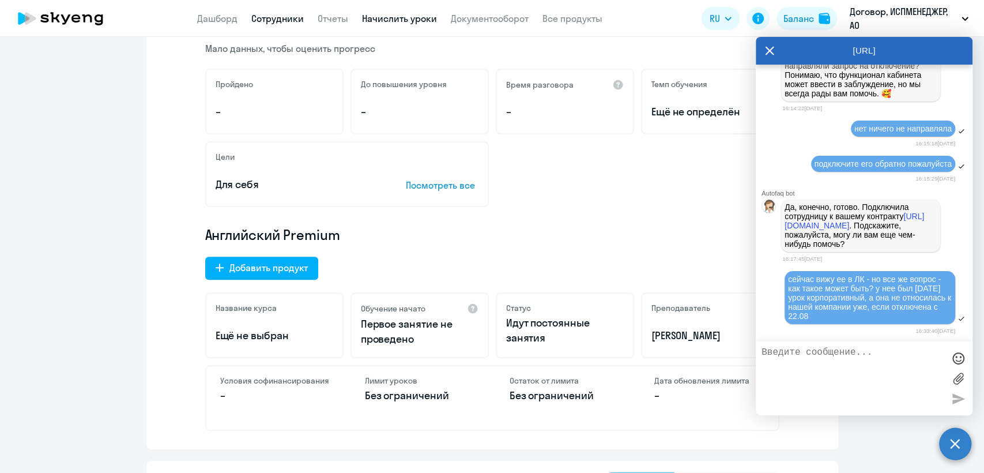
click at [409, 19] on link "Начислить уроки" at bounding box center [399, 19] width 75 height 12
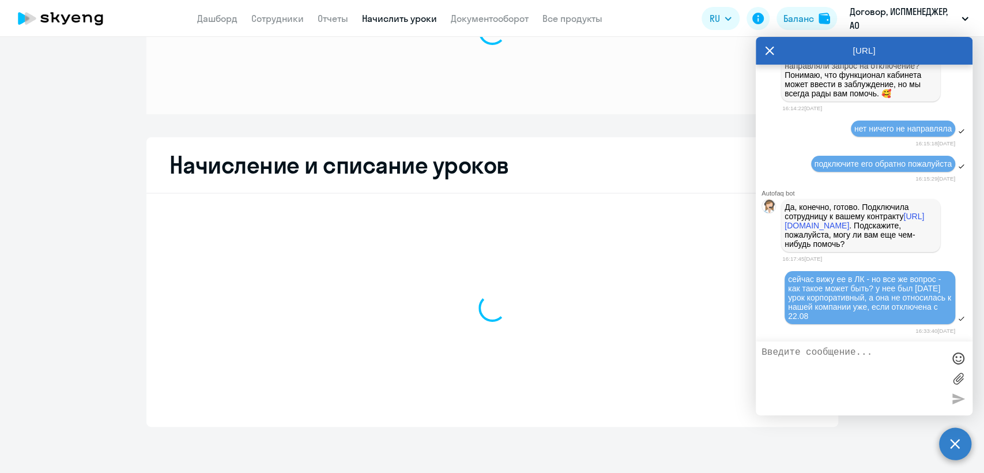
scroll to position [106, 0]
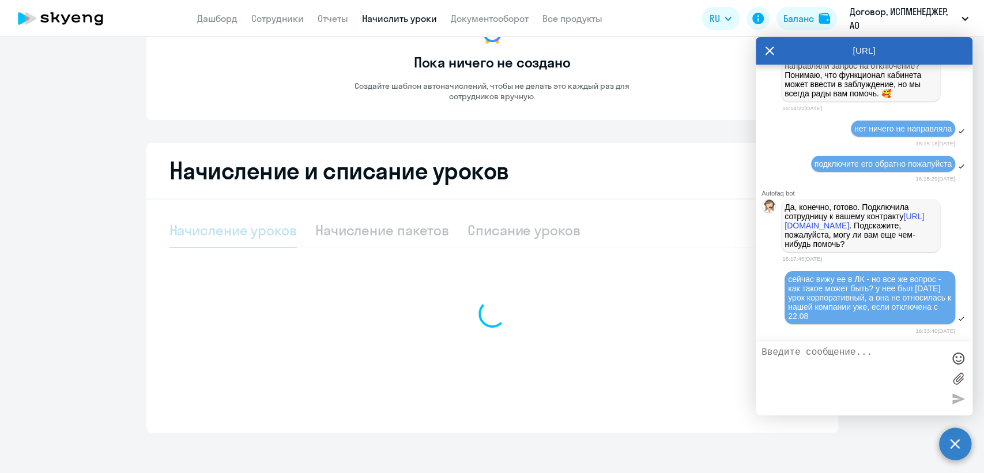
select select "10"
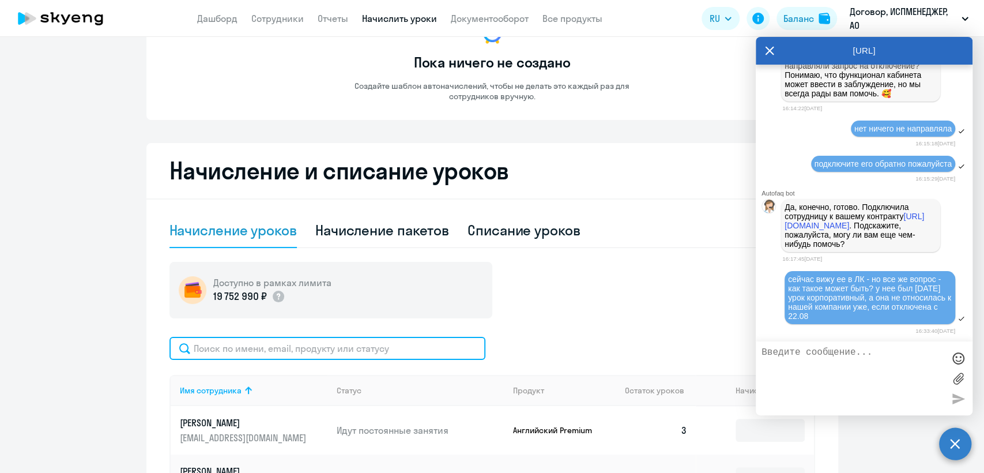
click at [232, 345] on input "text" at bounding box center [327, 348] width 316 height 23
type input "тру"
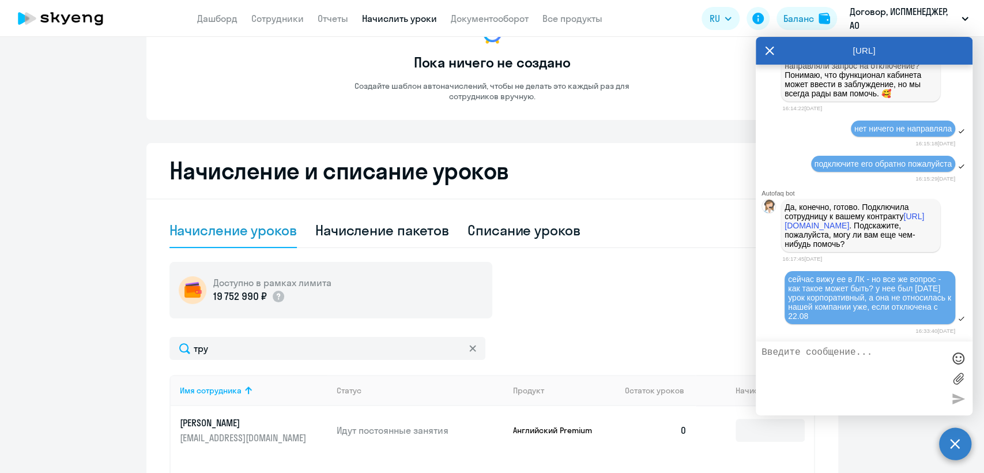
click at [249, 423] on p "Трунова Анна" at bounding box center [244, 422] width 129 height 13
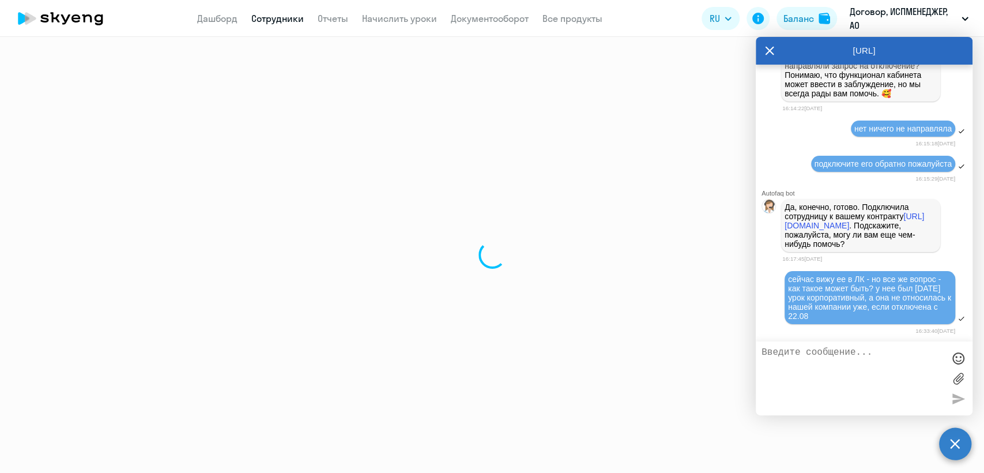
select select "english"
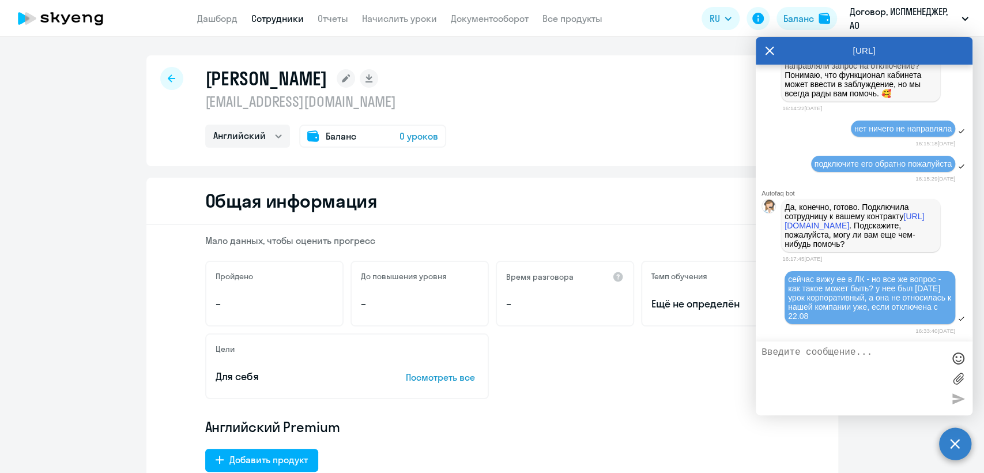
click at [341, 141] on span "Баланс" at bounding box center [341, 136] width 31 height 14
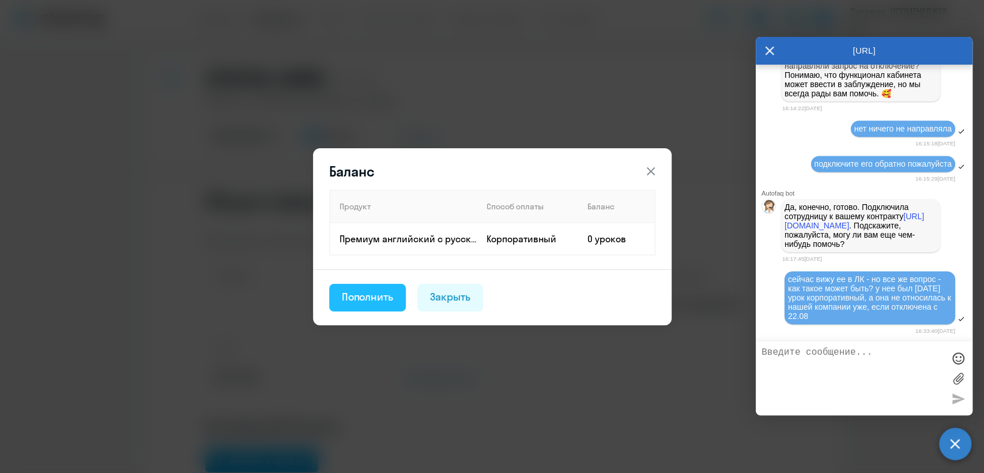
click at [374, 292] on div "Пополнить" at bounding box center [368, 296] width 52 height 15
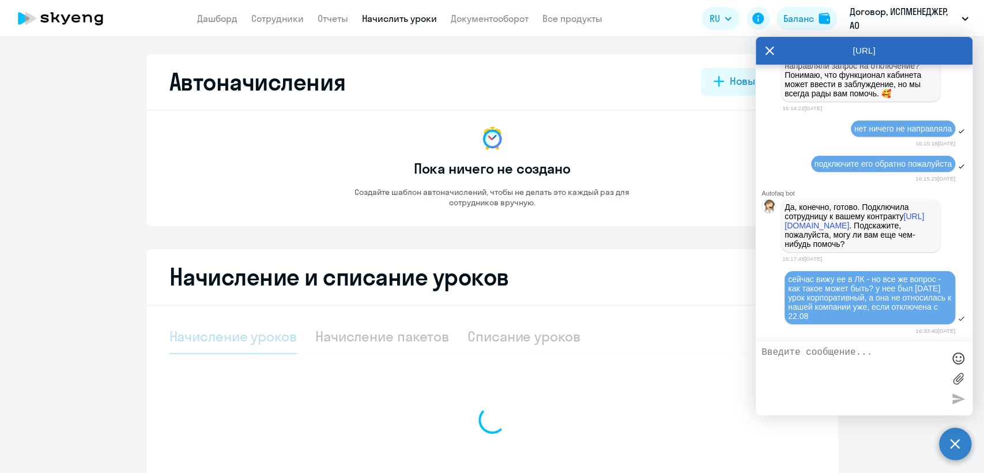
select select "10"
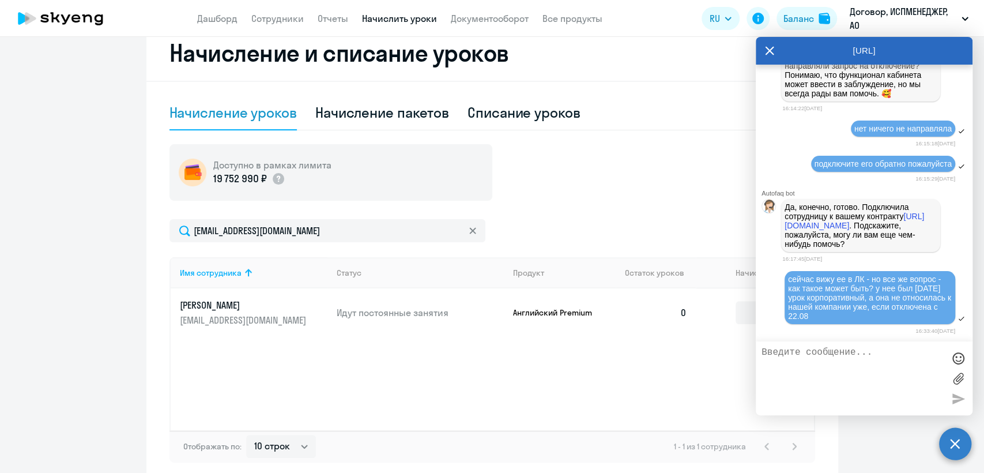
scroll to position [256, 0]
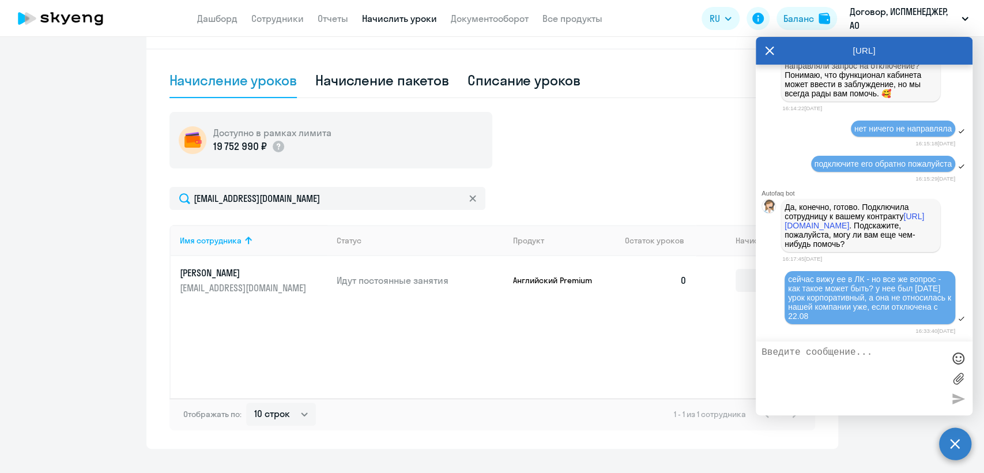
click at [767, 50] on icon at bounding box center [769, 51] width 9 height 28
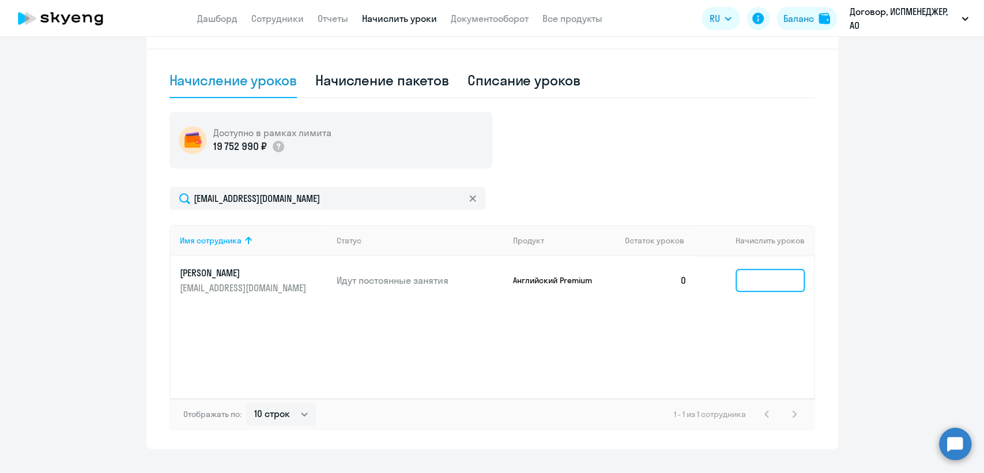
click at [746, 282] on input at bounding box center [770, 280] width 69 height 23
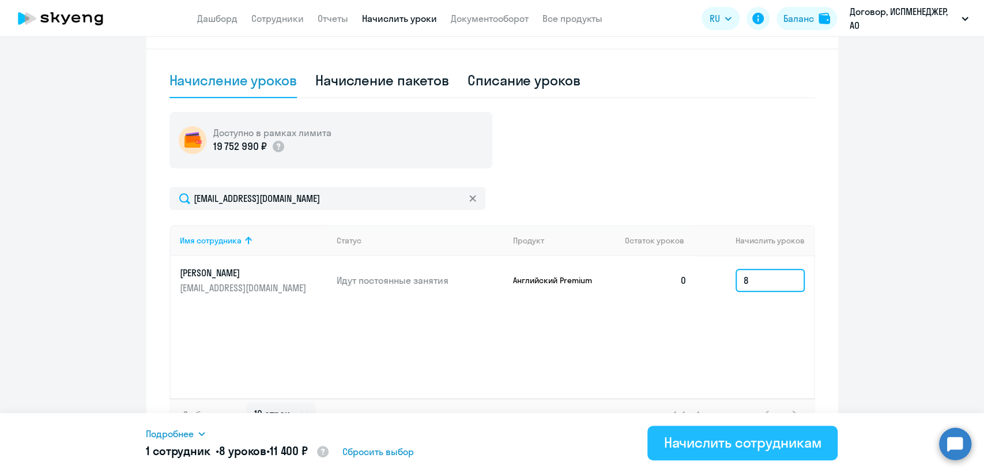
type input "8"
click at [743, 444] on div "Начислить сотрудникам" at bounding box center [743, 442] width 158 height 18
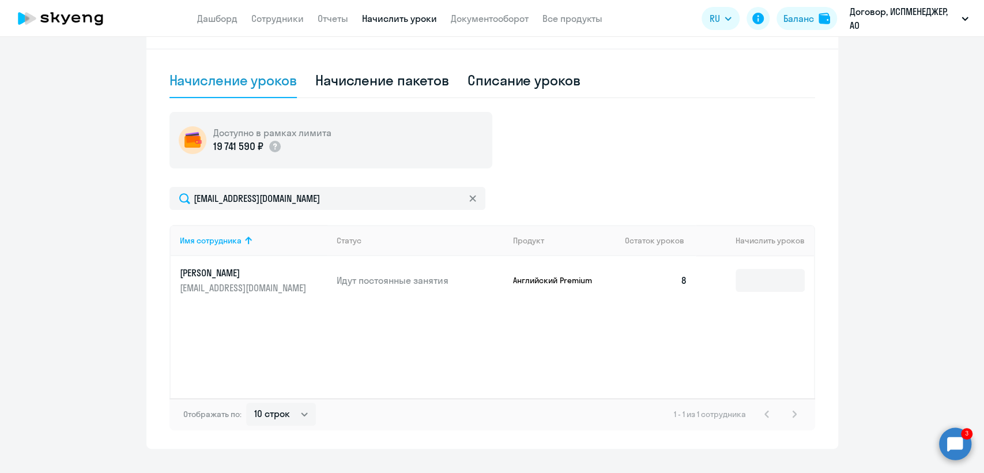
click at [965, 446] on circle at bounding box center [955, 443] width 32 height 32
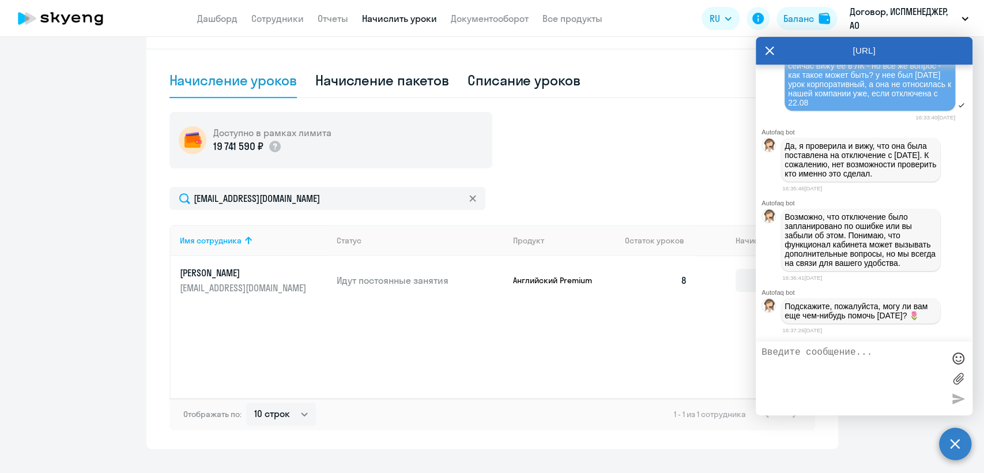
scroll to position [23553, 0]
click at [767, 352] on textarea at bounding box center [853, 378] width 182 height 62
type textarea "в"
type textarea "нет, спасибо"
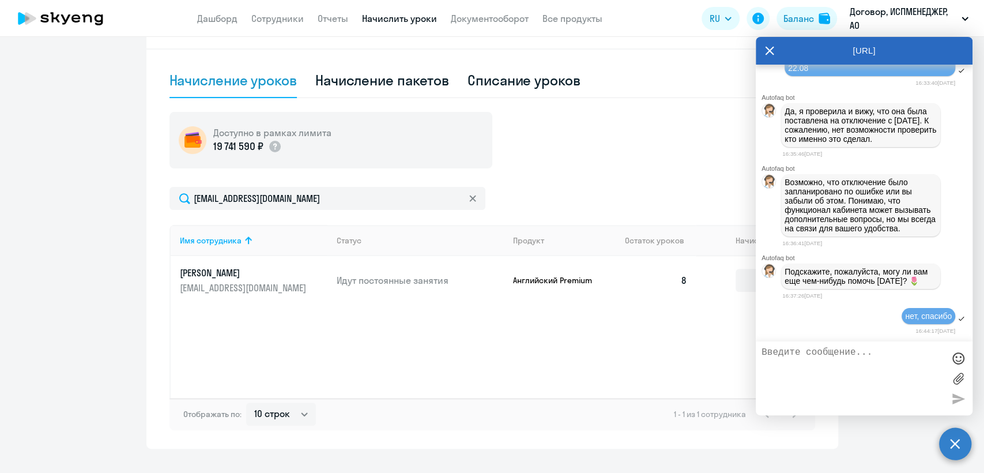
scroll to position [23592, 0]
click at [772, 55] on icon at bounding box center [769, 51] width 9 height 28
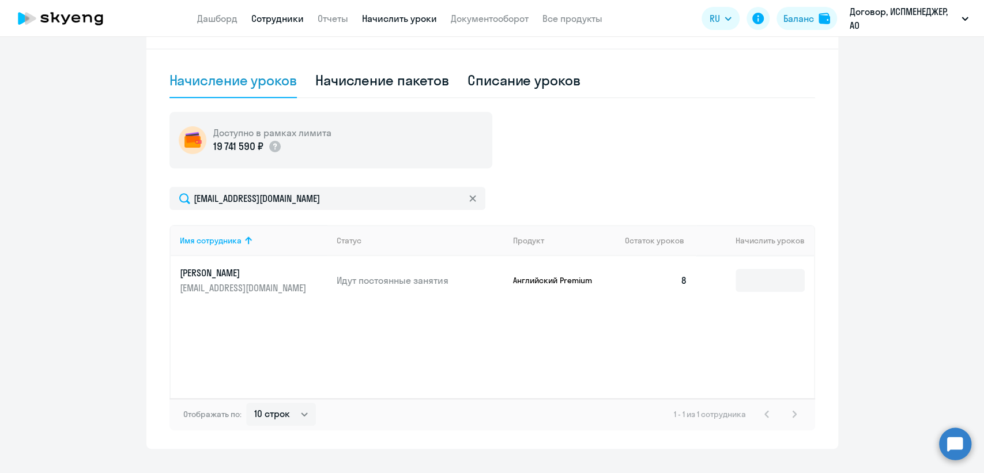
click at [281, 20] on link "Сотрудники" at bounding box center [277, 19] width 52 height 12
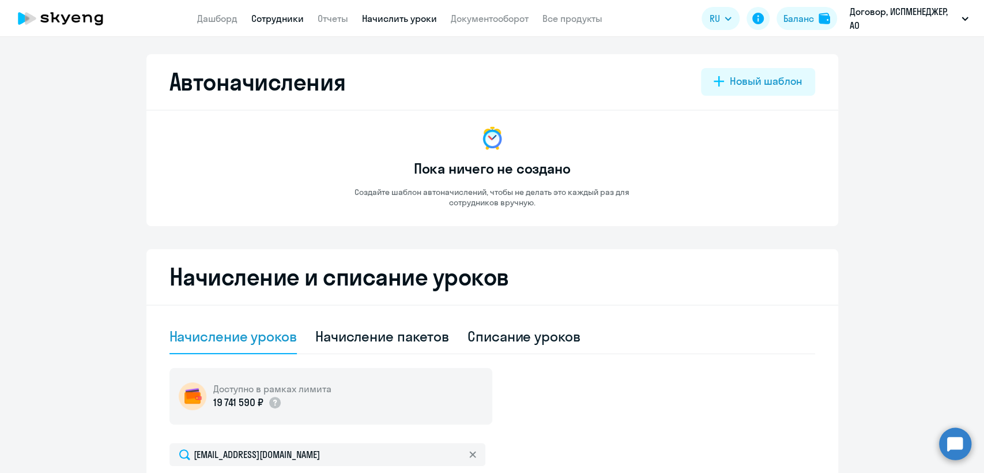
select select "30"
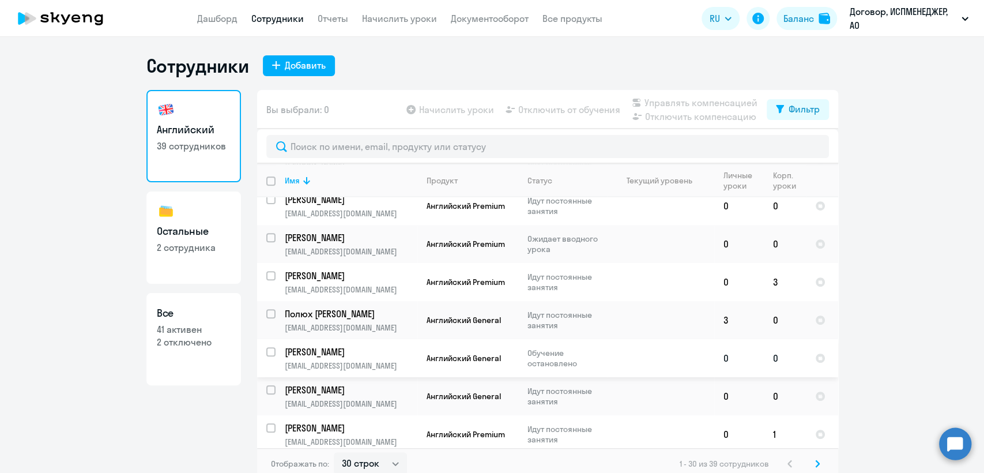
scroll to position [320, 0]
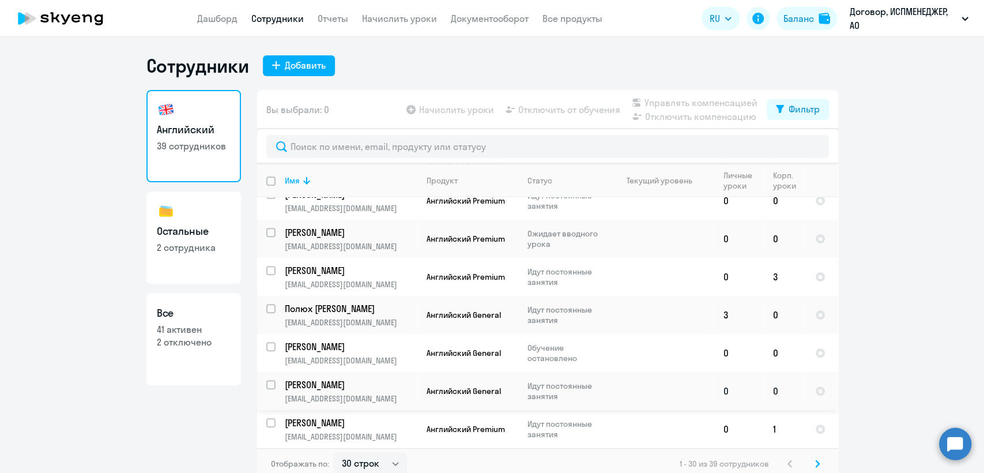
click at [266, 382] on input "select row 32142014" at bounding box center [277, 391] width 23 height 23
checkbox input "true"
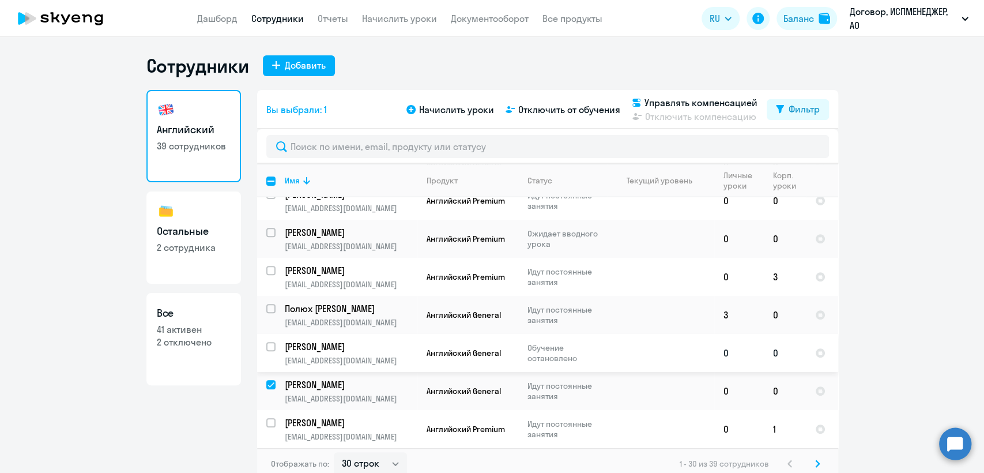
click at [266, 342] on input "select row 18268283" at bounding box center [277, 353] width 23 height 23
checkbox input "true"
click at [572, 110] on span "Отключить от обучения" at bounding box center [569, 110] width 102 height 14
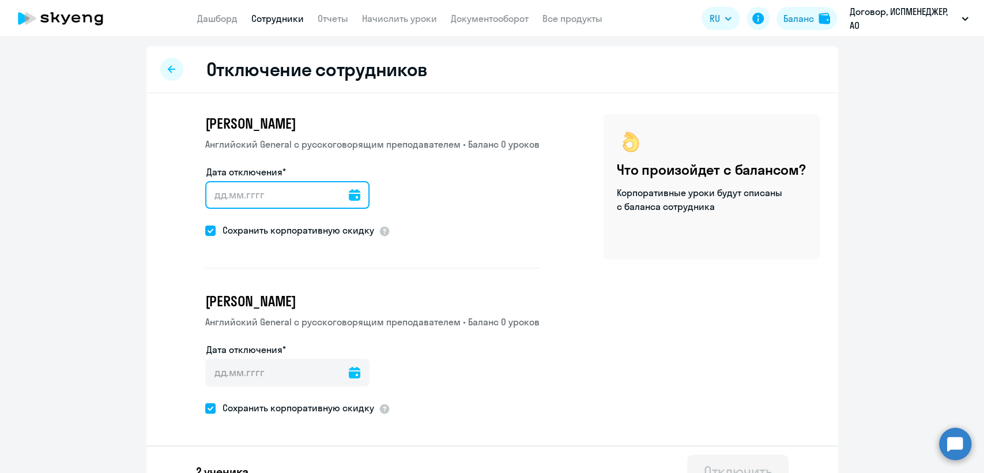
click at [214, 194] on input "Дата отключения*" at bounding box center [287, 195] width 164 height 28
click at [352, 197] on icon at bounding box center [355, 195] width 12 height 12
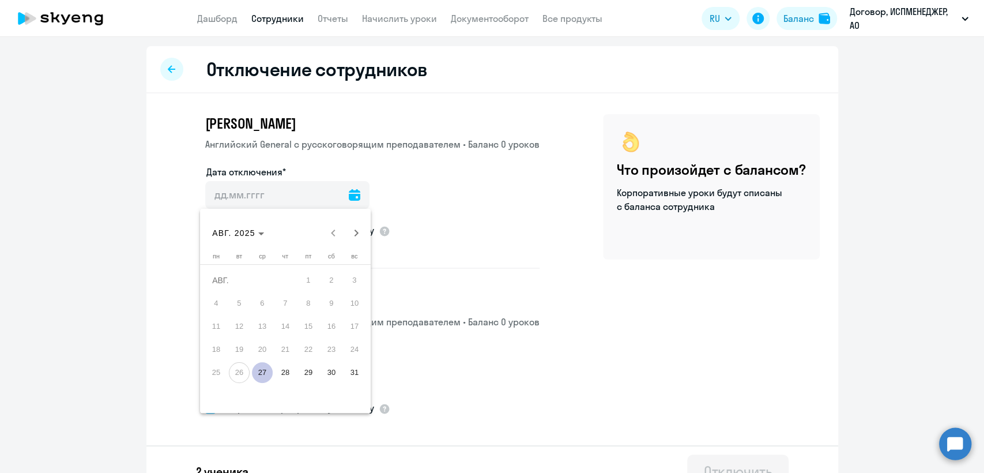
click at [259, 373] on span "27" at bounding box center [262, 372] width 21 height 21
type input "27.08.2025"
type input "27.8.2025"
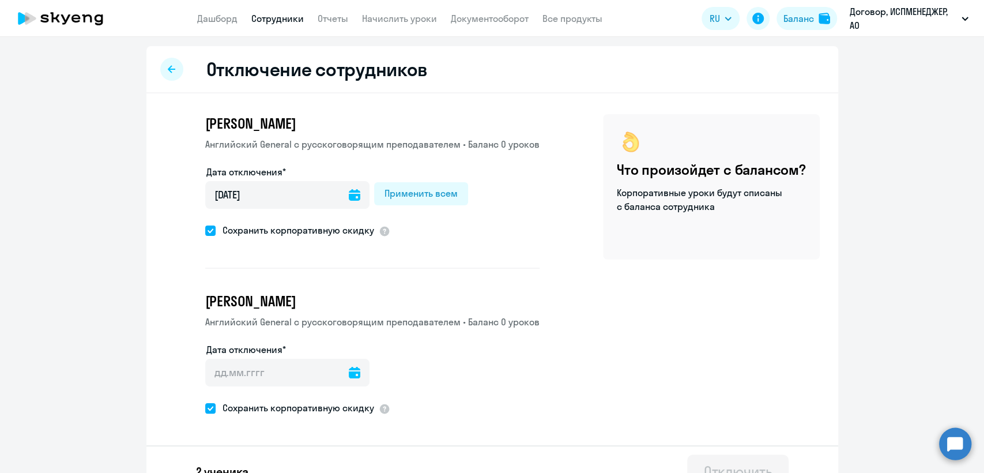
click at [349, 375] on icon at bounding box center [355, 373] width 12 height 12
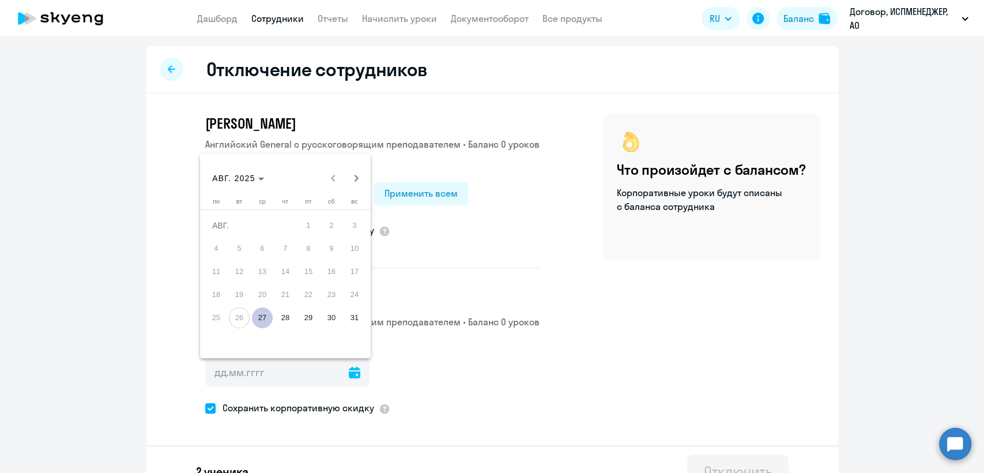
click at [259, 321] on span "27" at bounding box center [262, 317] width 21 height 21
type input "27.08.2025"
type input "27.8.2025"
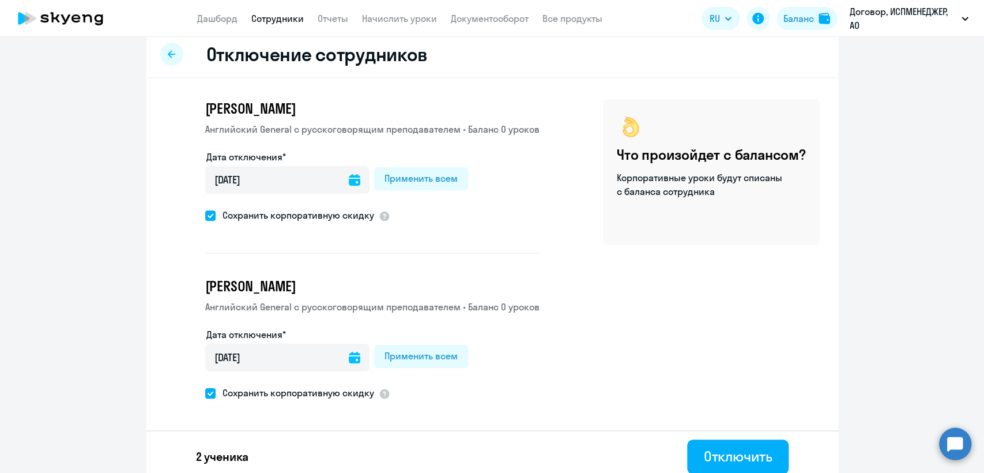
scroll to position [23, 0]
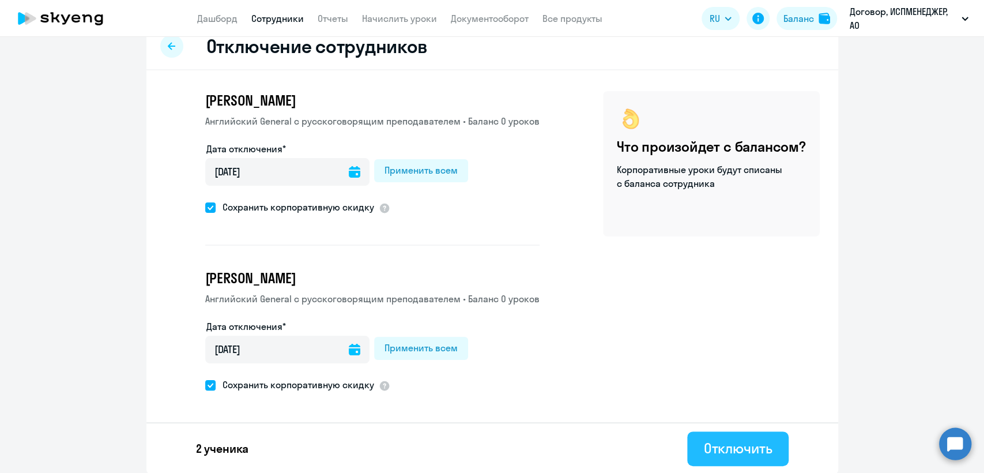
click at [726, 446] on div "Отключить" at bounding box center [737, 448] width 69 height 18
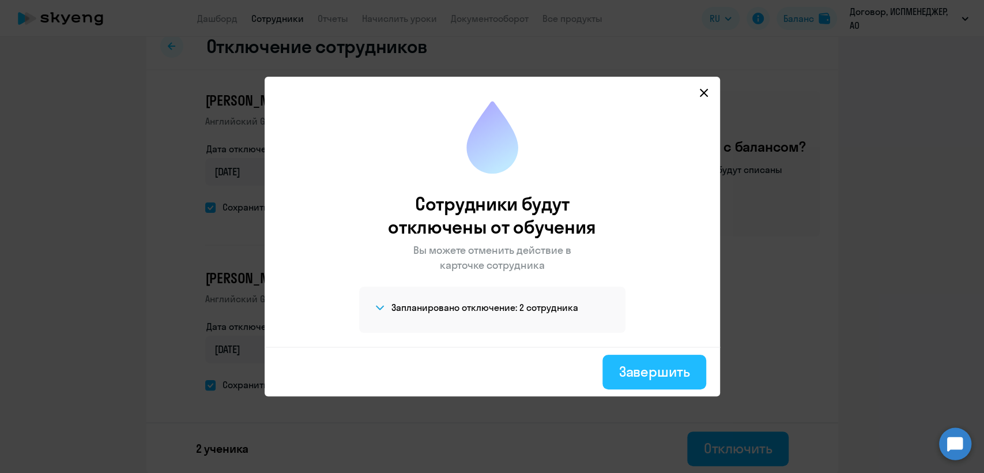
click at [662, 366] on div "Завершить" at bounding box center [654, 371] width 71 height 18
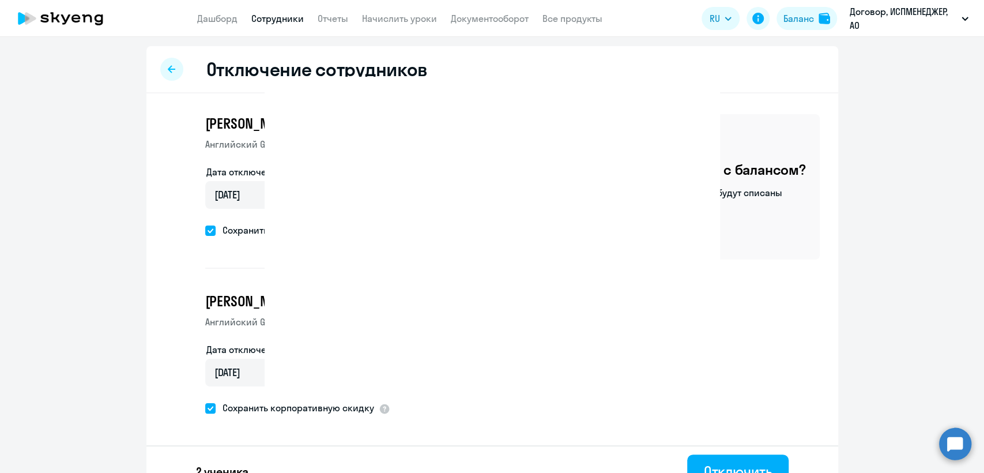
select select "30"
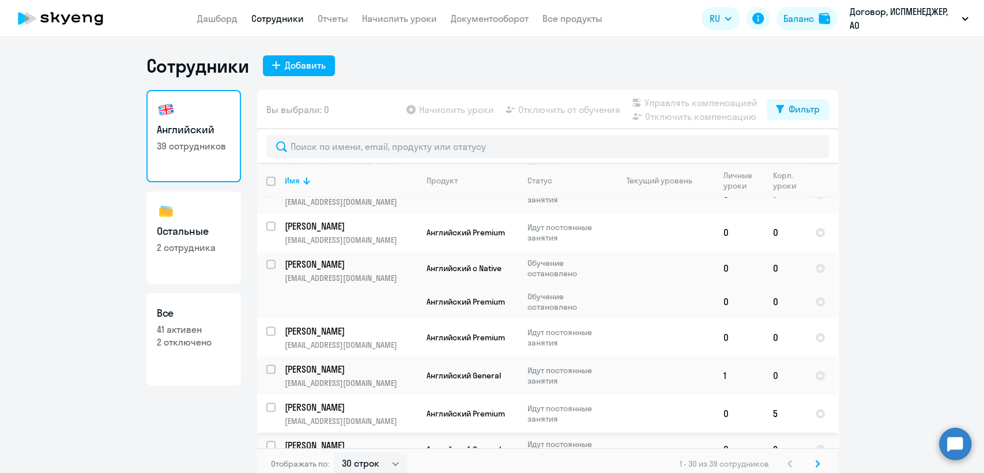
scroll to position [832, 0]
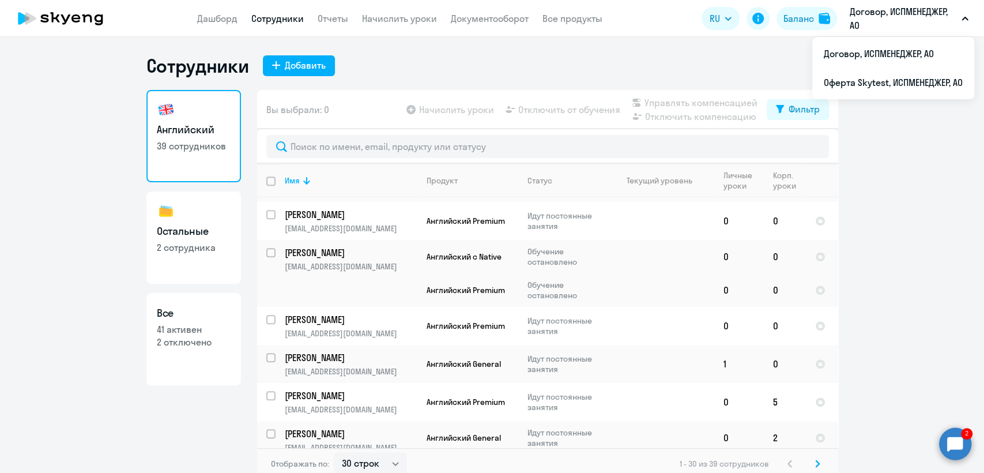
click at [968, 436] on circle at bounding box center [955, 443] width 32 height 32
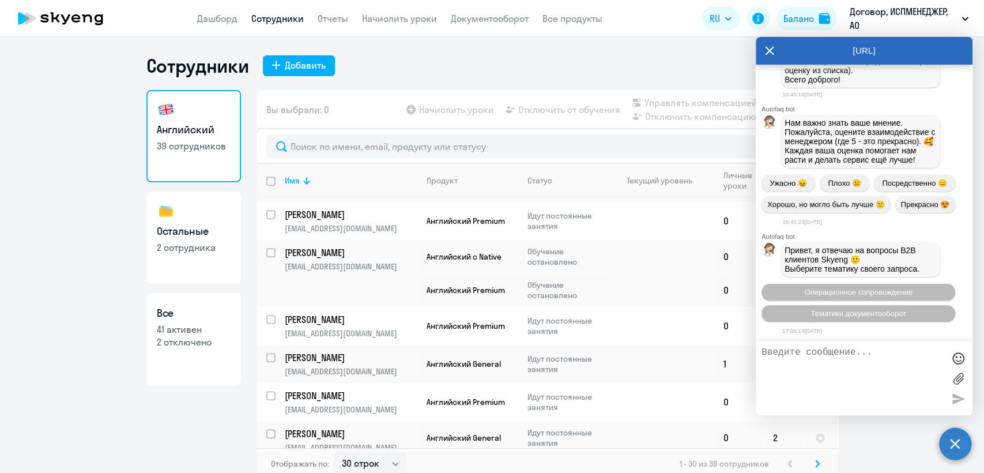
scroll to position [23984, 0]
click at [772, 50] on icon at bounding box center [769, 51] width 9 height 28
